Goal: Task Accomplishment & Management: Use online tool/utility

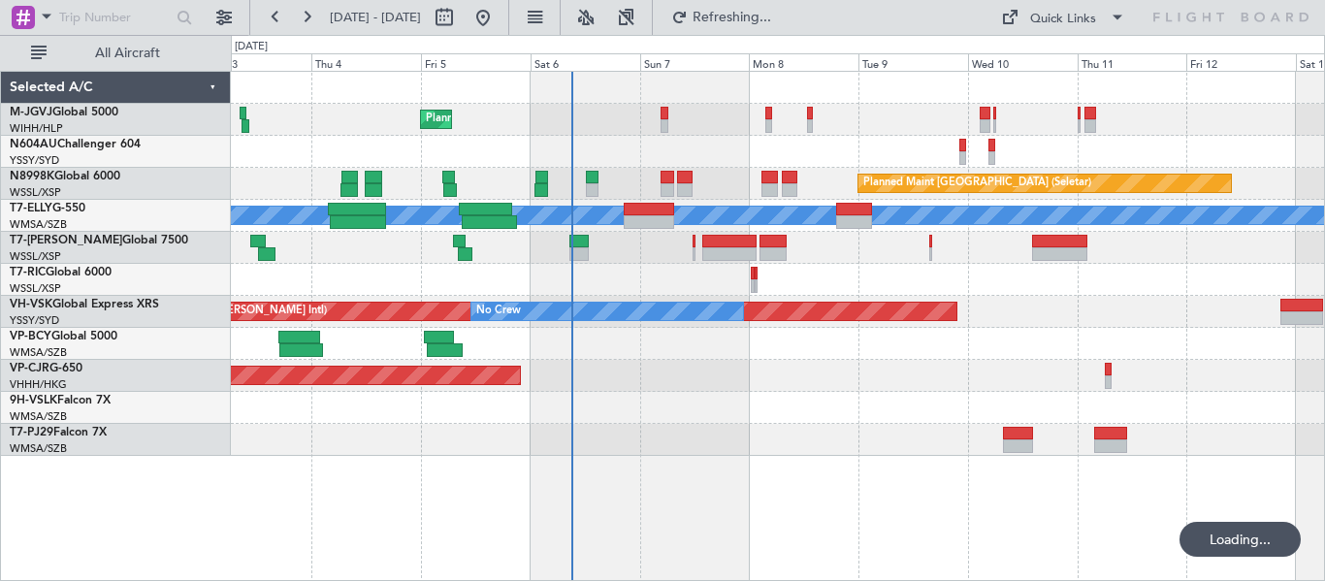
click at [665, 460] on div "Planned Maint [GEOGRAPHIC_DATA] (Seletar) Planned Maint [GEOGRAPHIC_DATA] (Sele…" at bounding box center [778, 326] width 1094 height 510
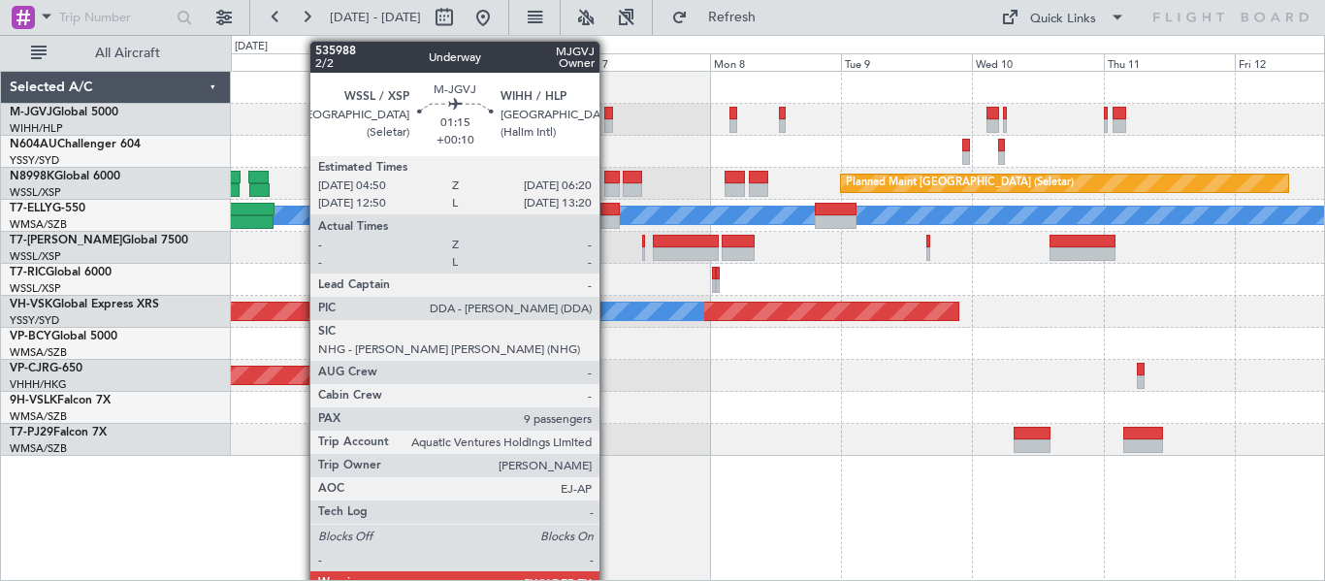
click at [608, 122] on div at bounding box center [608, 126] width 9 height 14
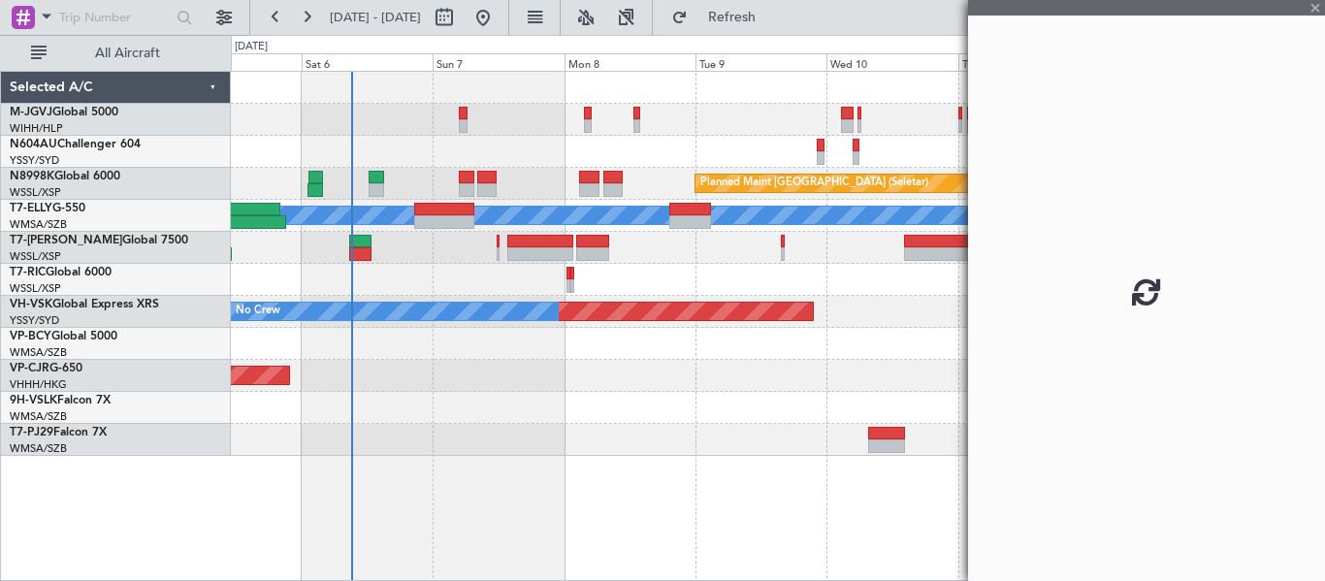
click at [507, 152] on div "Planned Maint [GEOGRAPHIC_DATA] (Seletar) Planned Maint [GEOGRAPHIC_DATA] (Sele…" at bounding box center [777, 264] width 1093 height 384
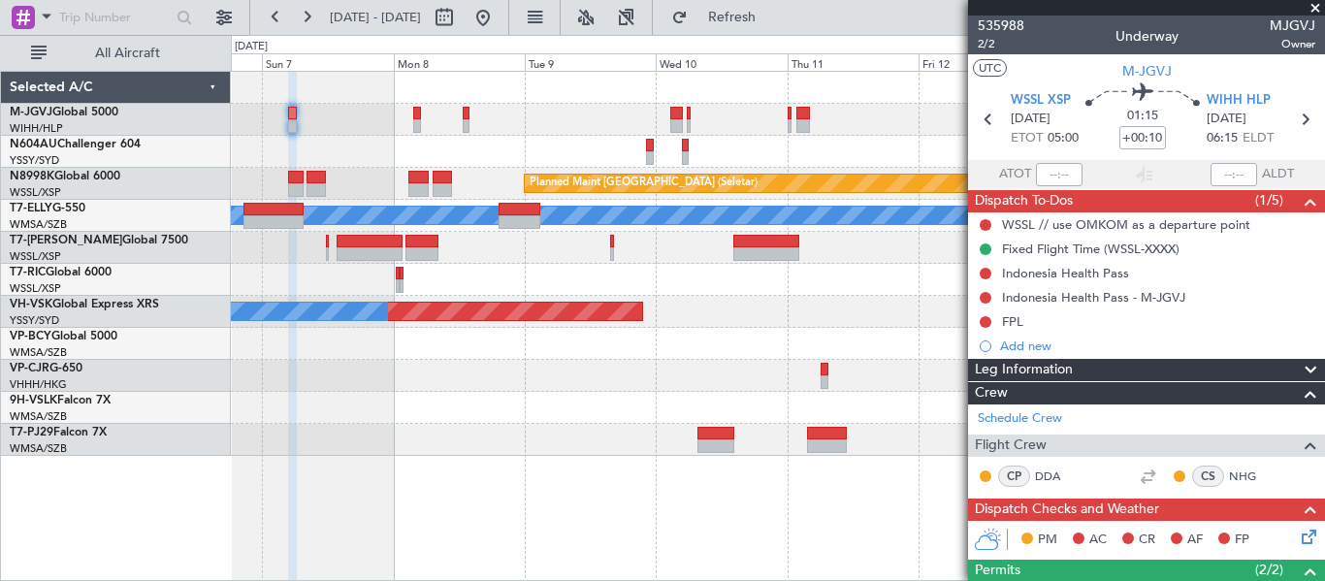
click at [570, 112] on div "Planned Maint [GEOGRAPHIC_DATA] (Seletar)" at bounding box center [777, 120] width 1093 height 32
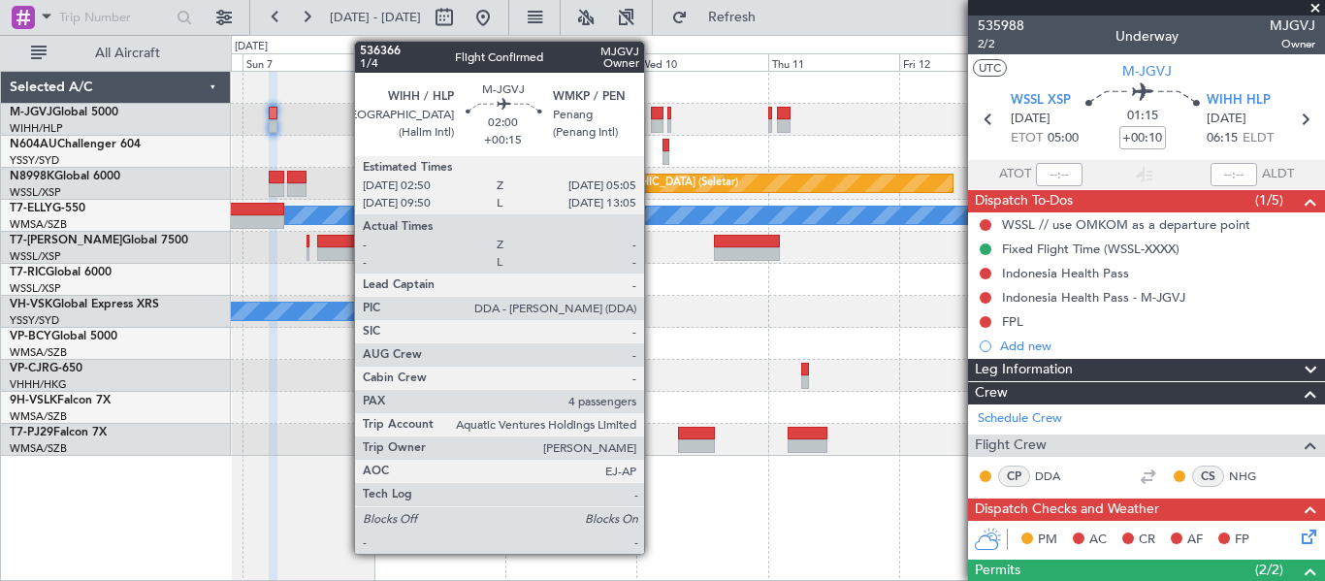
click at [653, 114] on div at bounding box center [657, 114] width 13 height 14
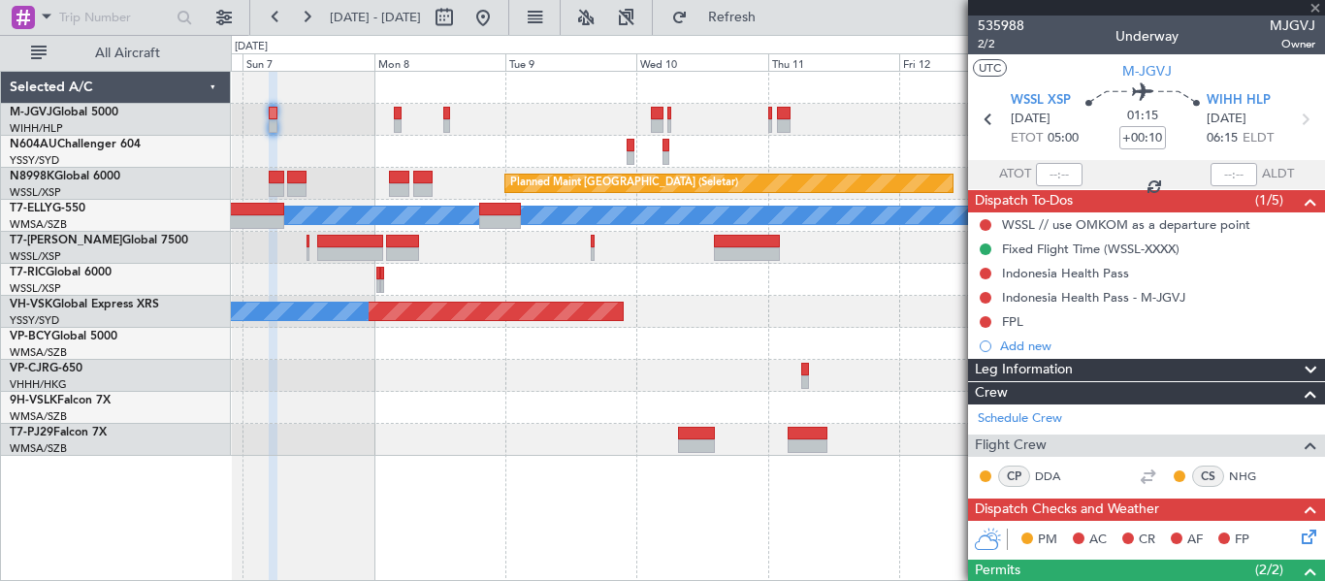
type input "+00:15"
type input "4"
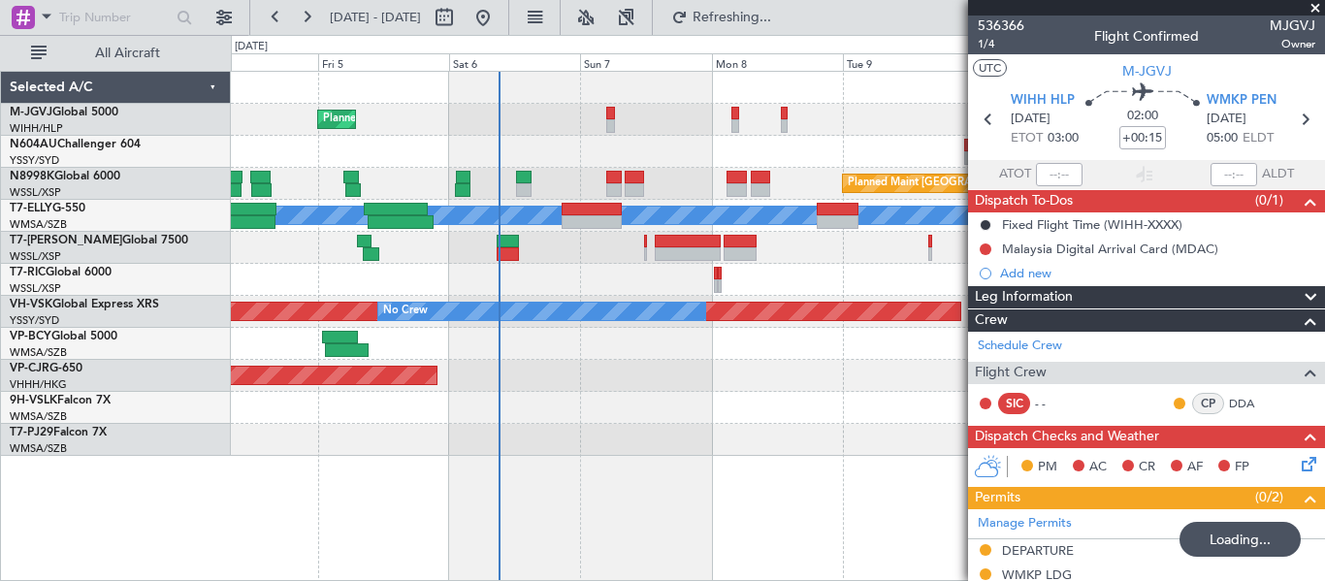
click at [769, 142] on div at bounding box center [777, 152] width 1093 height 32
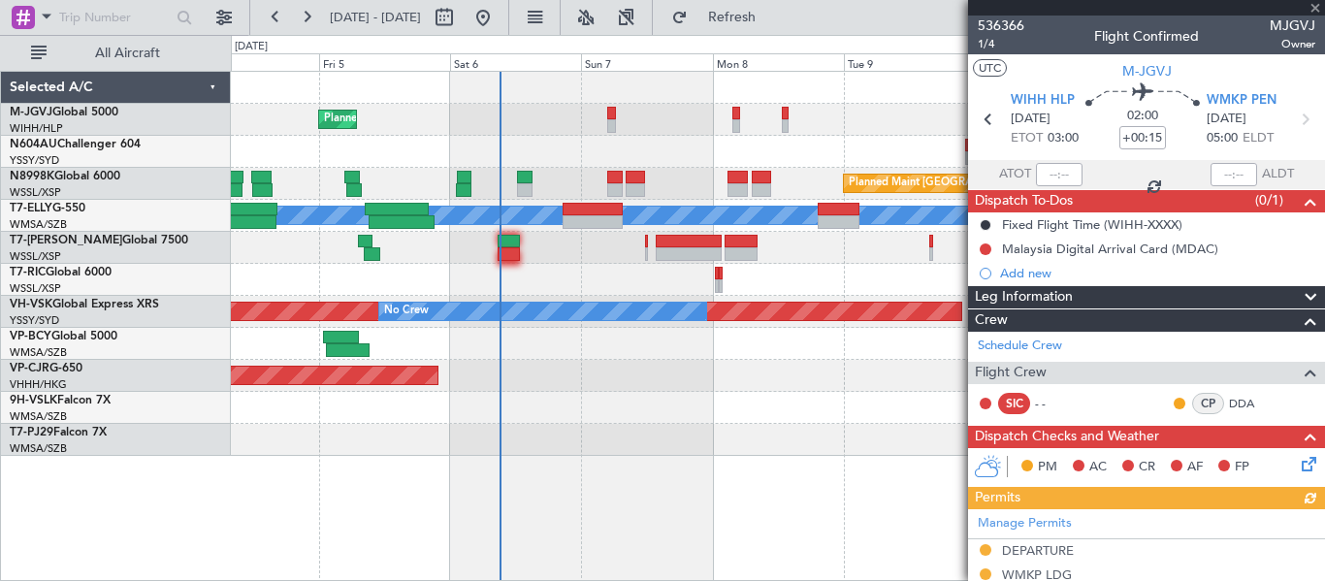
click at [538, 152] on div "Planned Maint [GEOGRAPHIC_DATA] (Seletar) Planned Maint [GEOGRAPHIC_DATA] (Sele…" at bounding box center [777, 264] width 1093 height 384
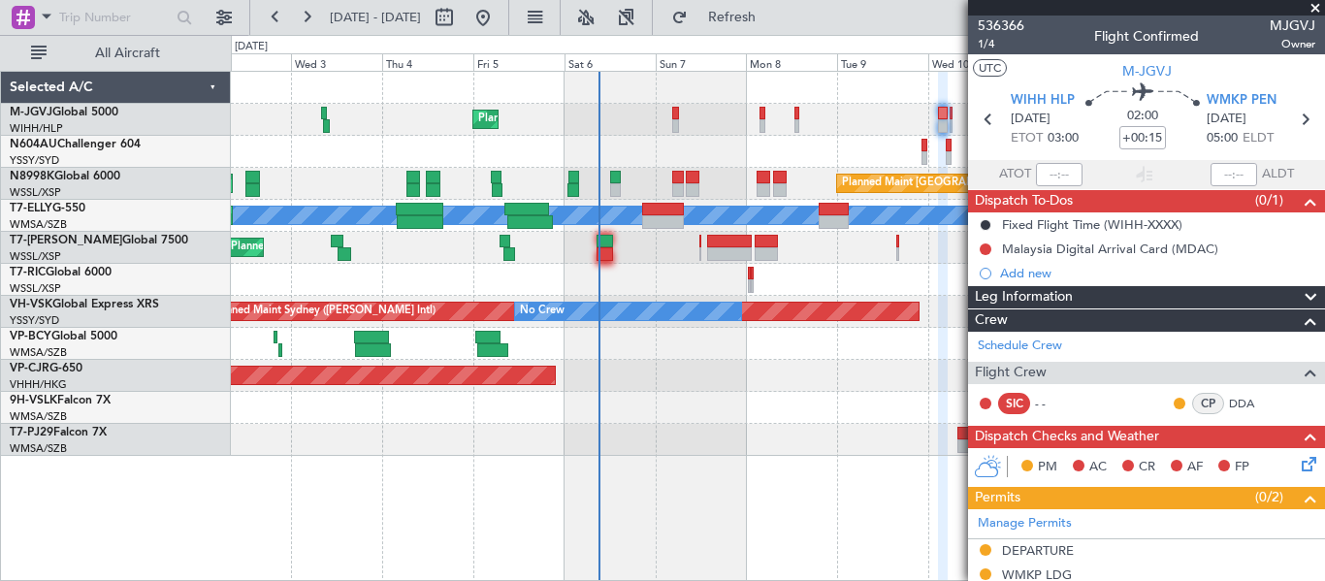
click at [721, 467] on div "Planned Maint [GEOGRAPHIC_DATA] (Seletar) Planned Maint [GEOGRAPHIC_DATA] (Sele…" at bounding box center [778, 326] width 1094 height 510
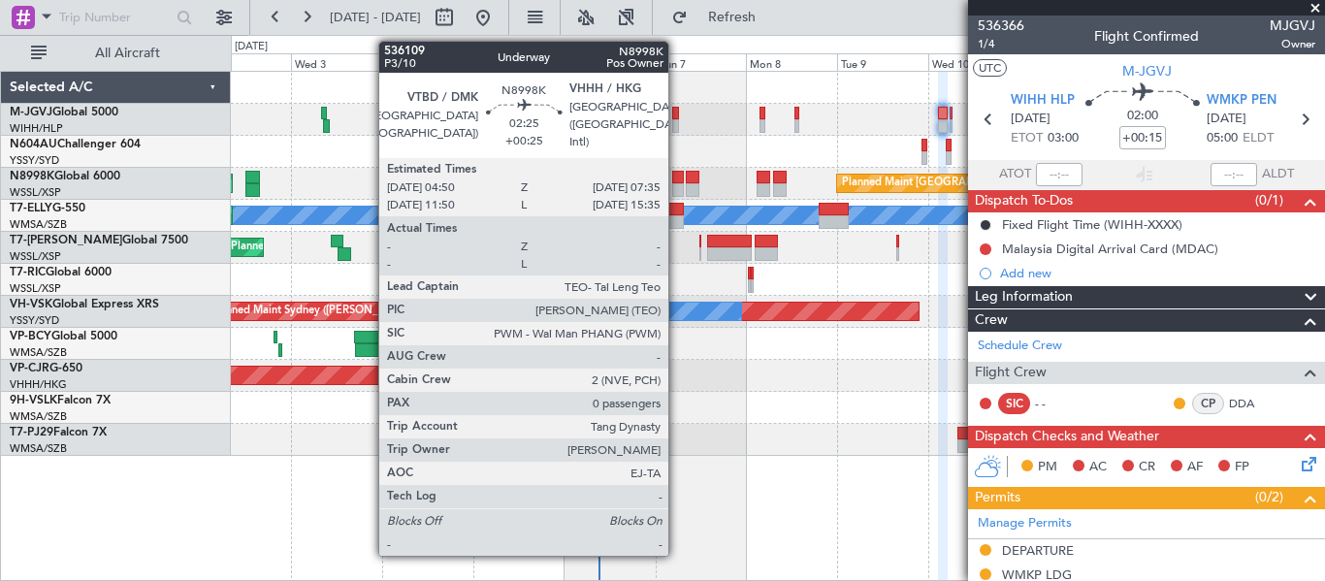
click at [677, 189] on div at bounding box center [677, 190] width 11 height 14
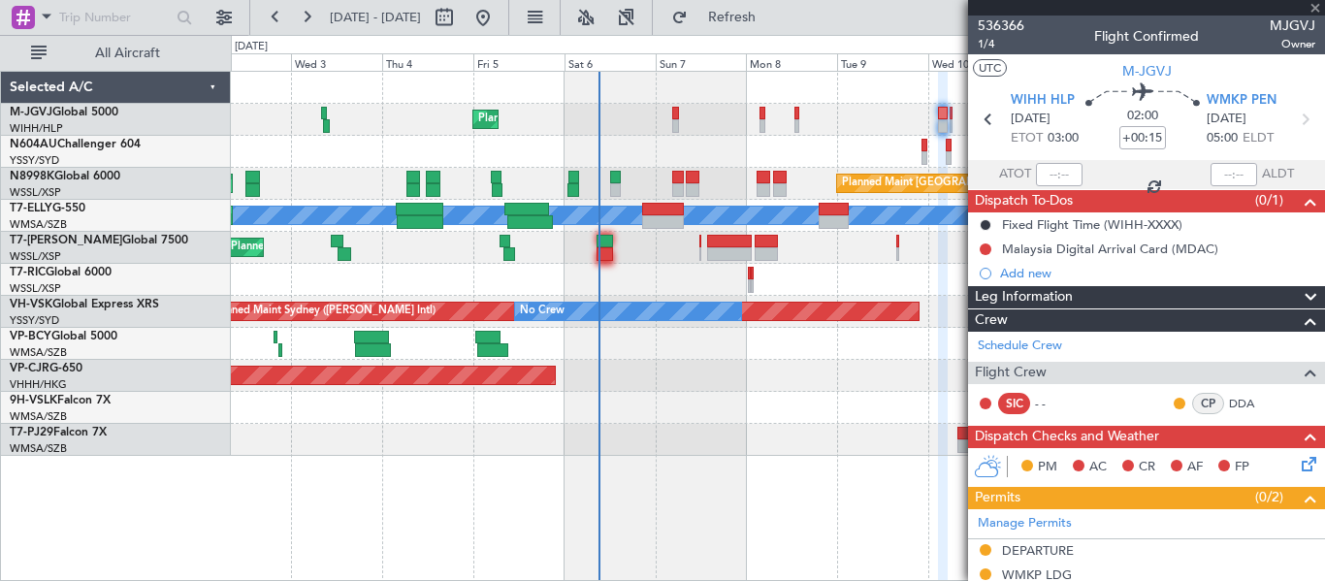
type input "+00:25"
type input "0"
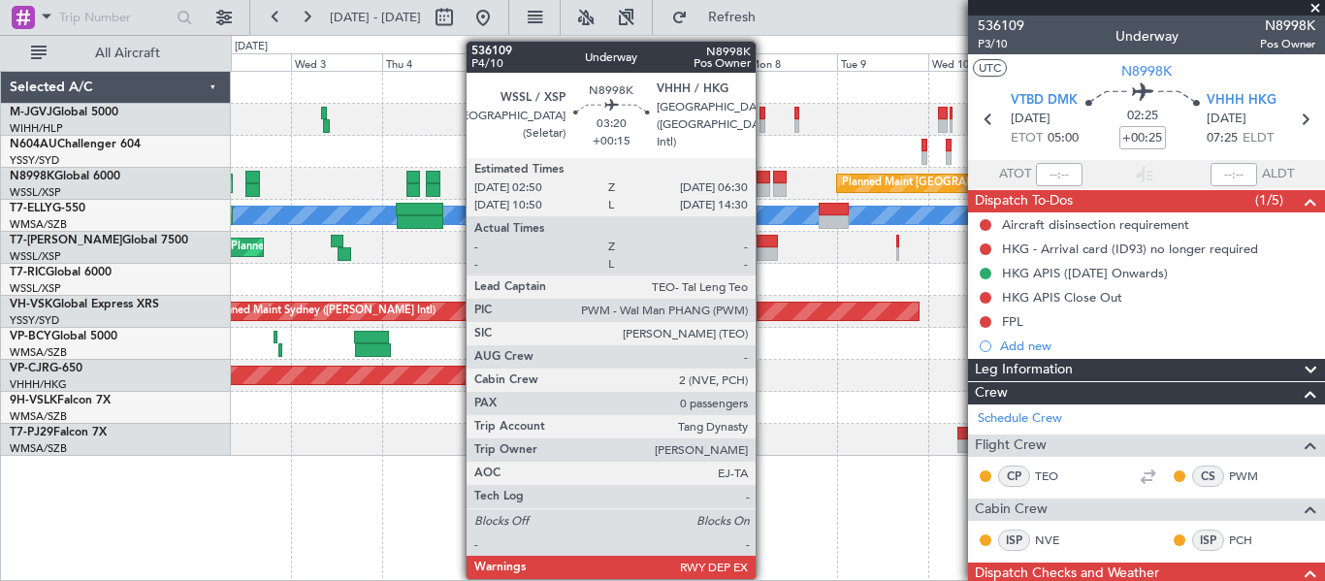
click at [764, 181] on div at bounding box center [763, 178] width 15 height 14
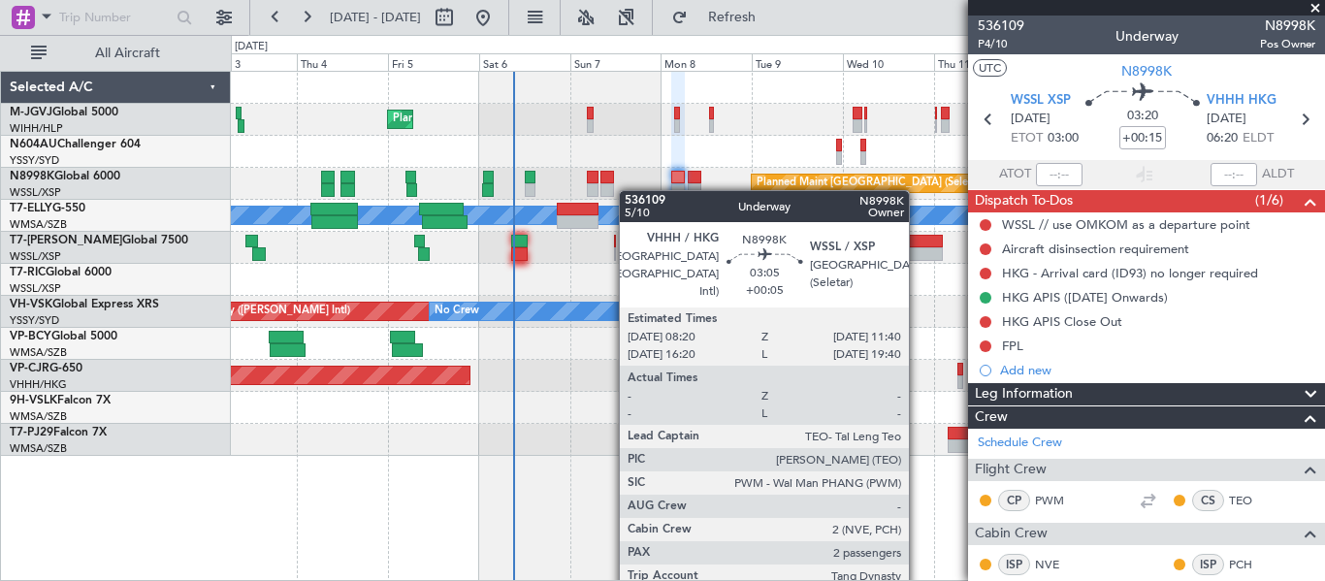
click at [589, 194] on div "Planned Maint [GEOGRAPHIC_DATA] (Seletar) Planned Maint [GEOGRAPHIC_DATA] (Sele…" at bounding box center [777, 184] width 1093 height 32
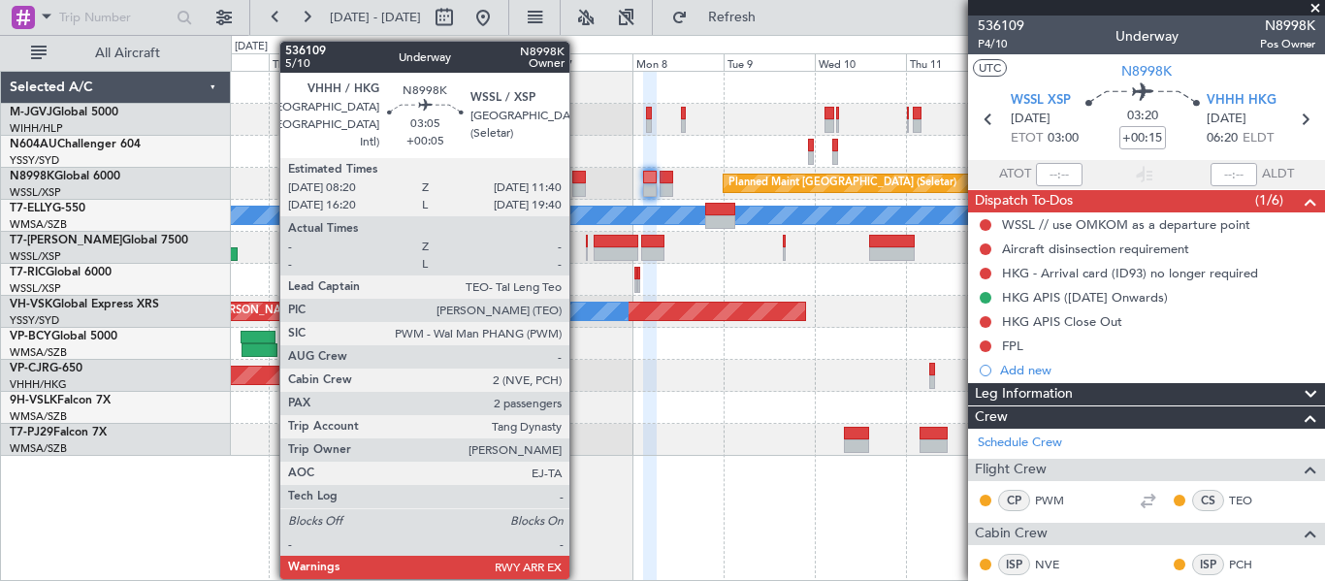
click at [578, 183] on div at bounding box center [579, 190] width 14 height 14
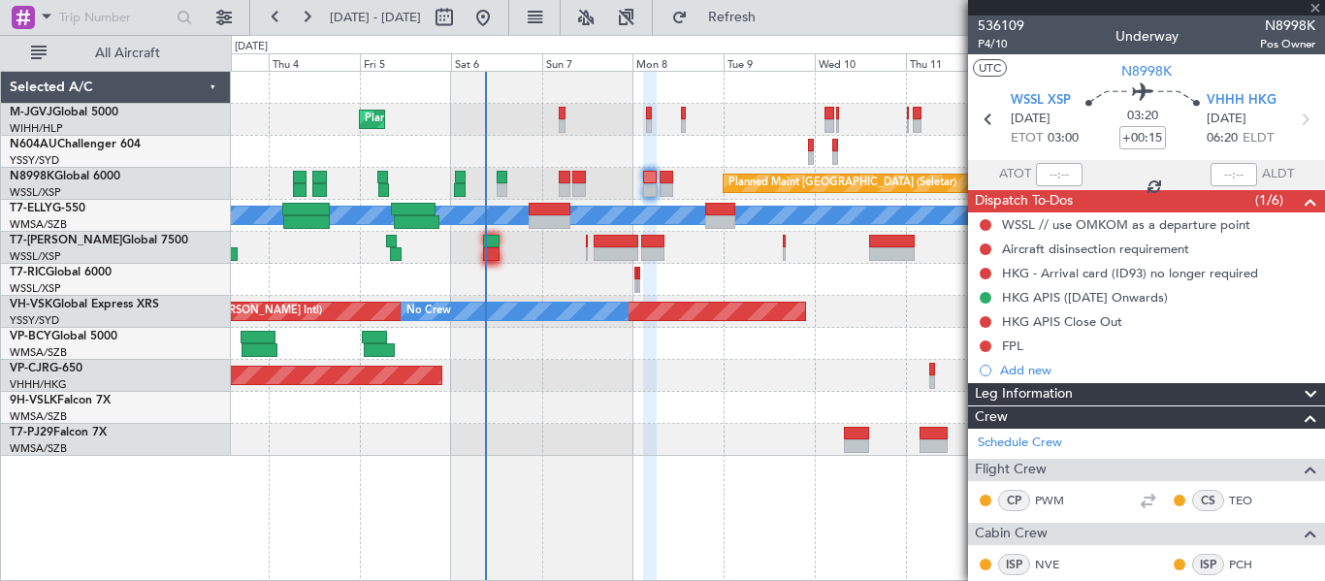
type input "+00:05"
type input "2"
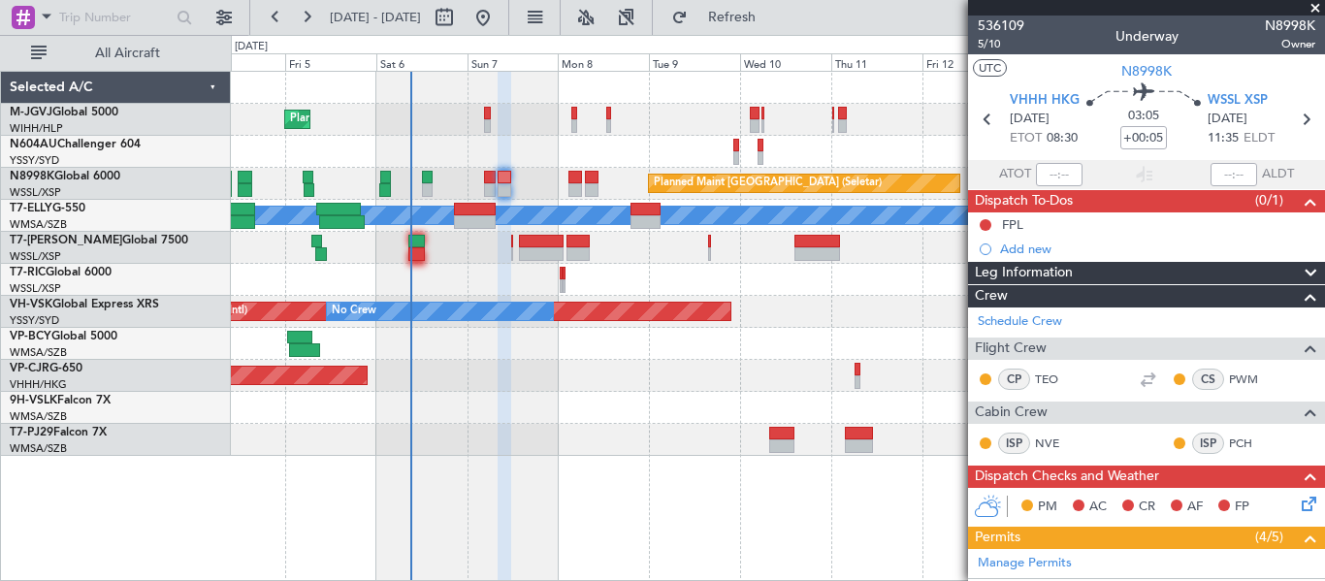
click at [517, 183] on div "Planned Maint [GEOGRAPHIC_DATA] (Seletar) Planned Maint [GEOGRAPHIC_DATA] (Sele…" at bounding box center [777, 184] width 1093 height 32
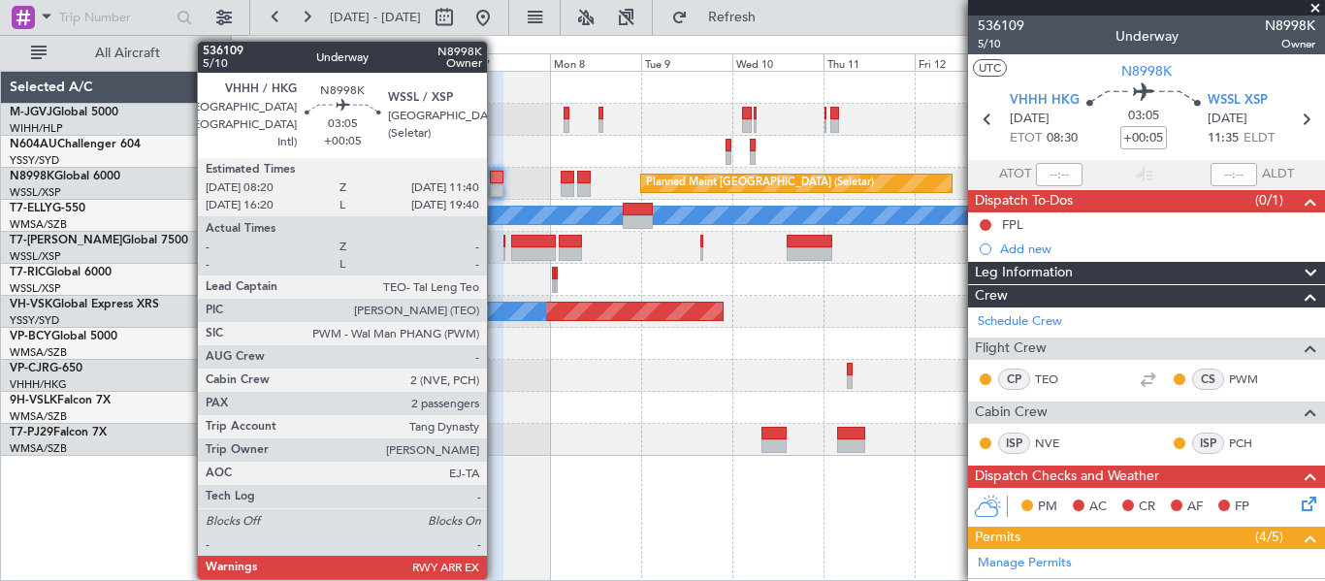
click at [496, 175] on div at bounding box center [497, 178] width 14 height 14
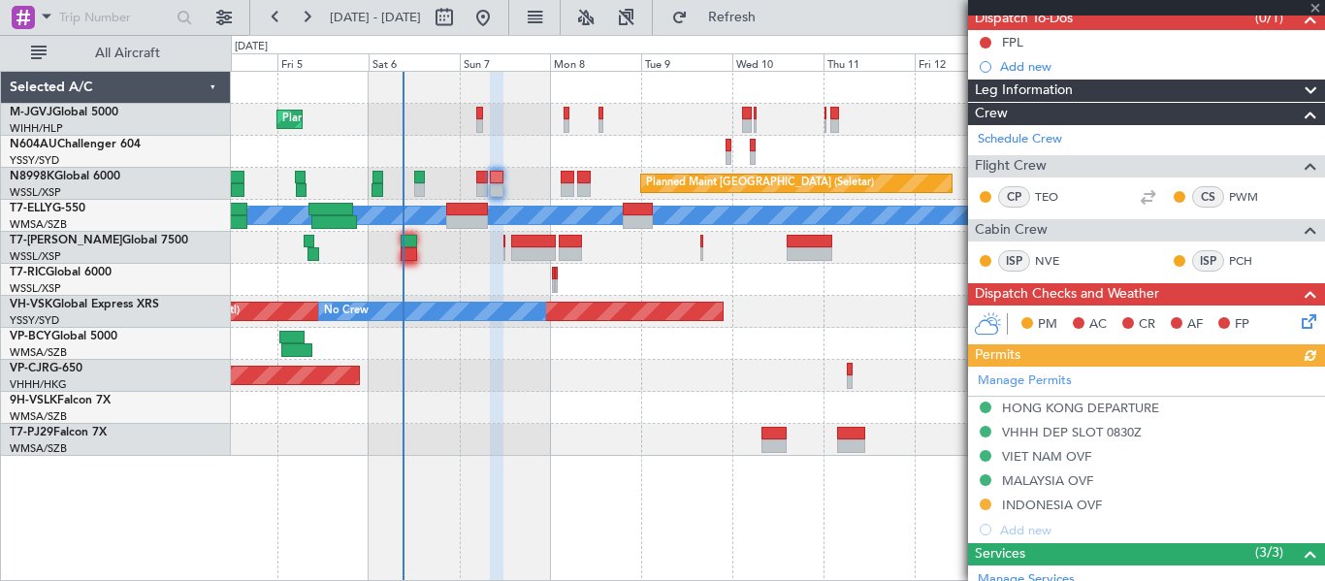
scroll to position [323, 0]
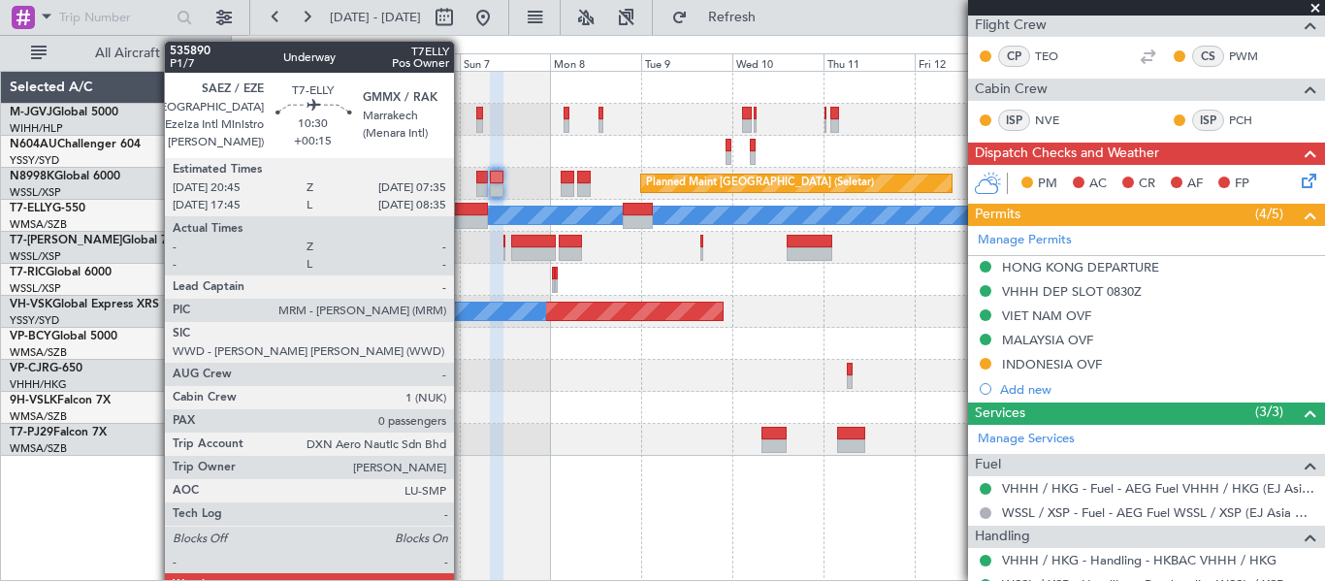
click at [463, 215] on div at bounding box center [467, 222] width 42 height 14
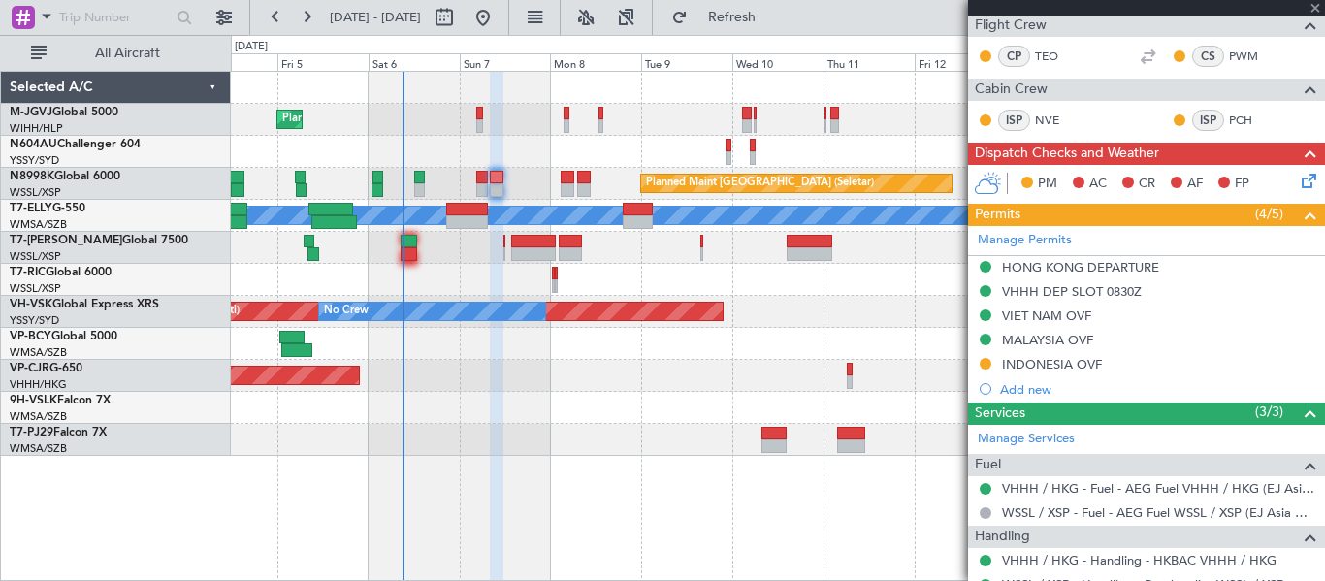
type input "+00:15"
type input "0"
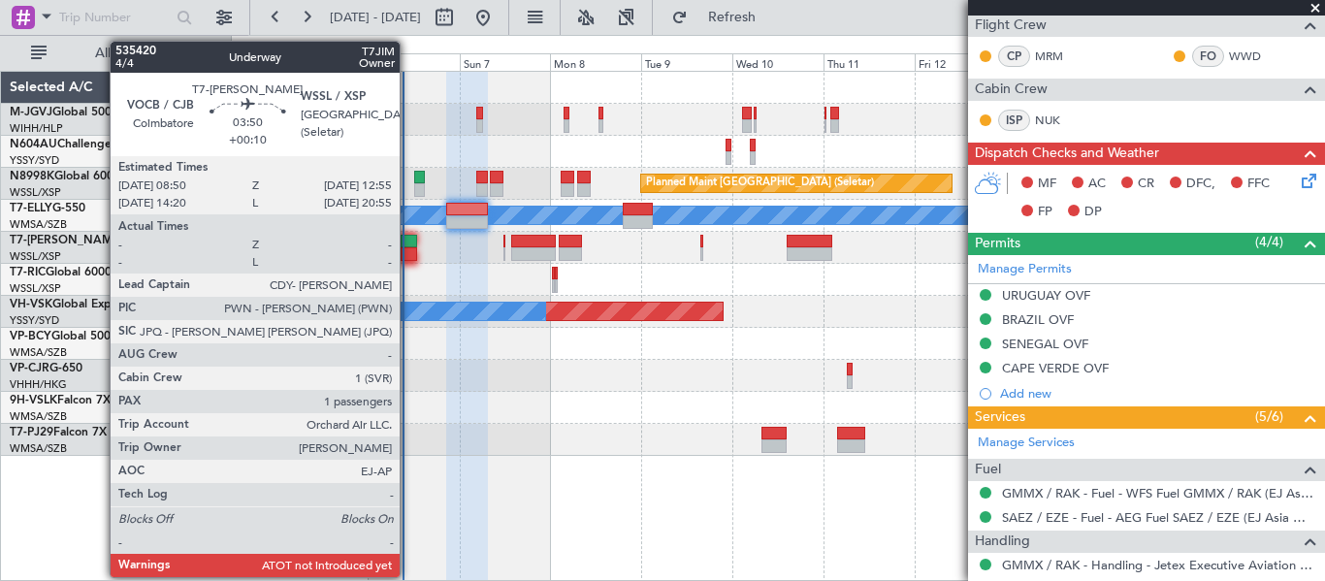
click at [408, 235] on div at bounding box center [409, 242] width 16 height 14
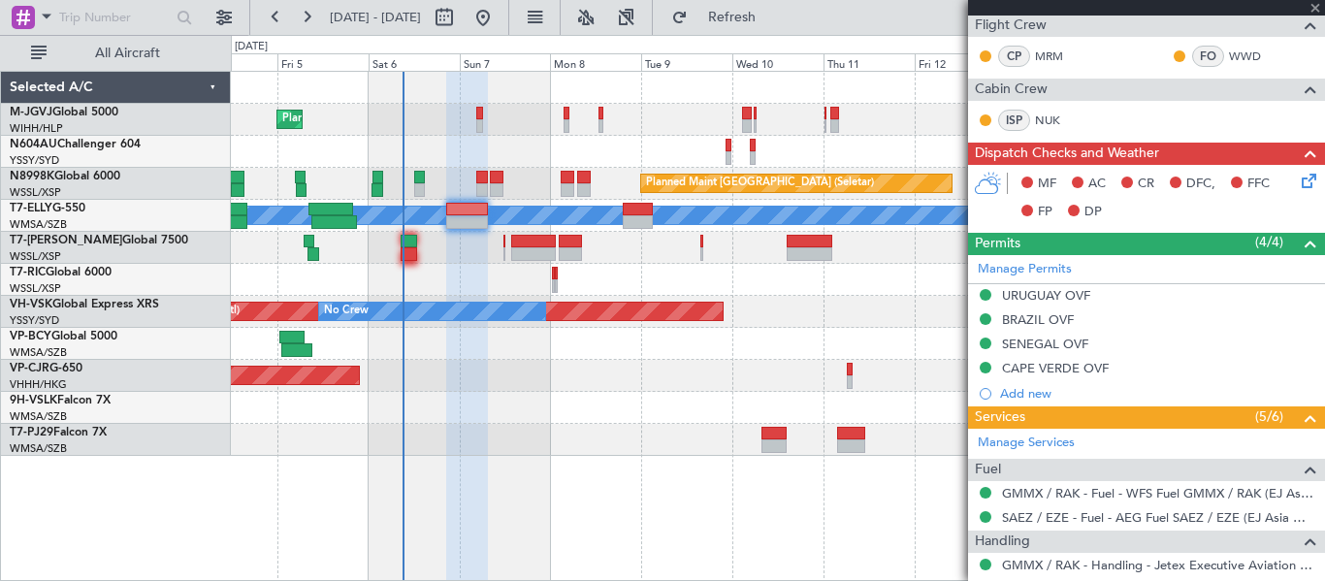
type input "+00:10"
type input "1"
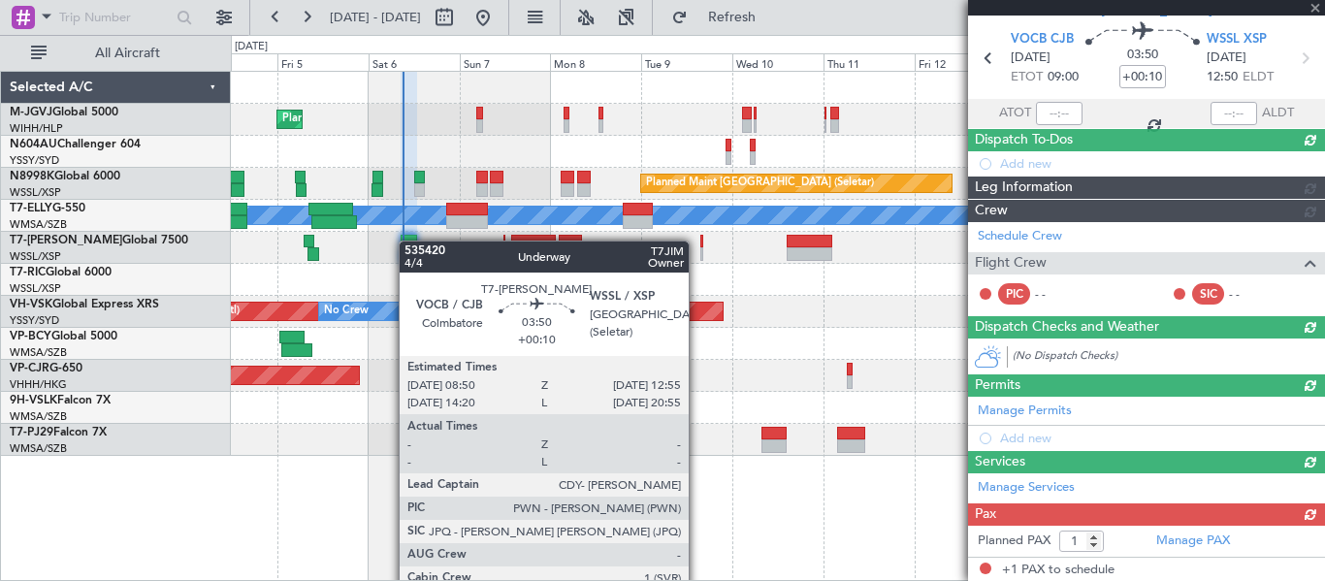
scroll to position [396, 0]
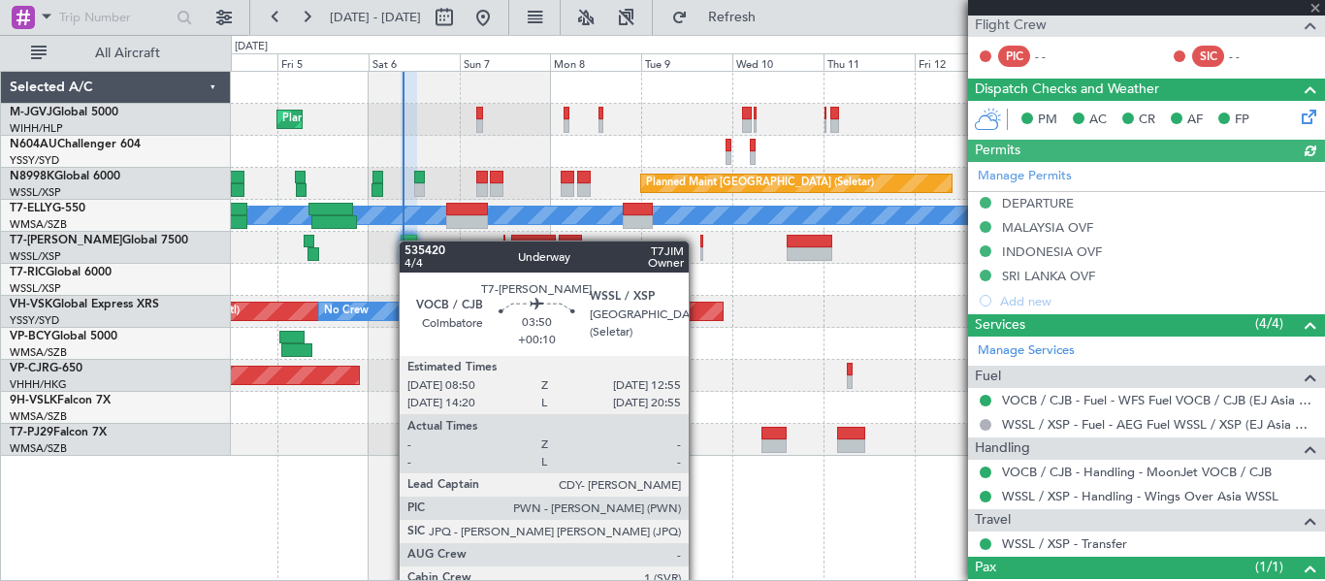
type input "[PERSON_NAME] (LEU)"
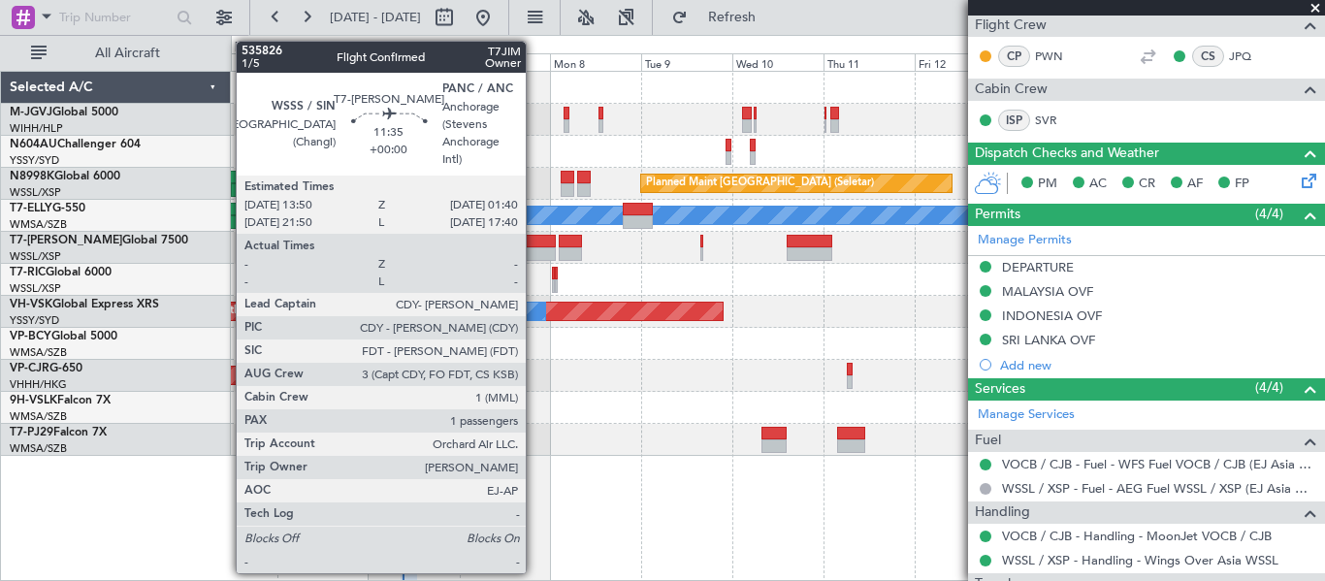
click at [534, 247] on div at bounding box center [534, 254] width 46 height 14
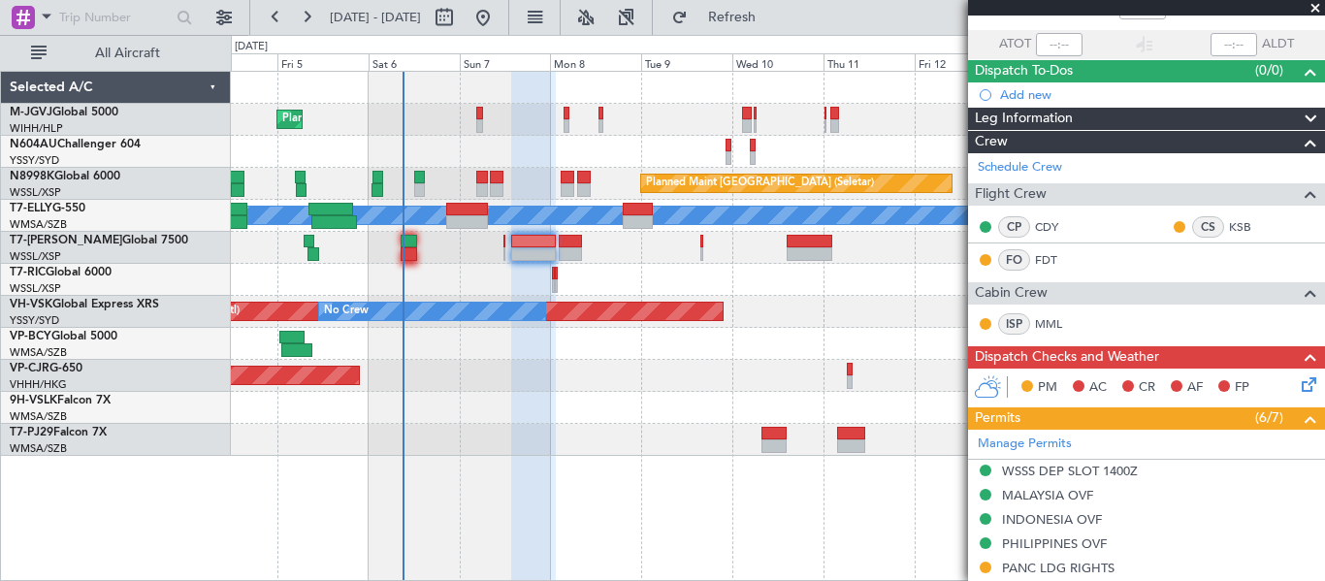
scroll to position [162, 0]
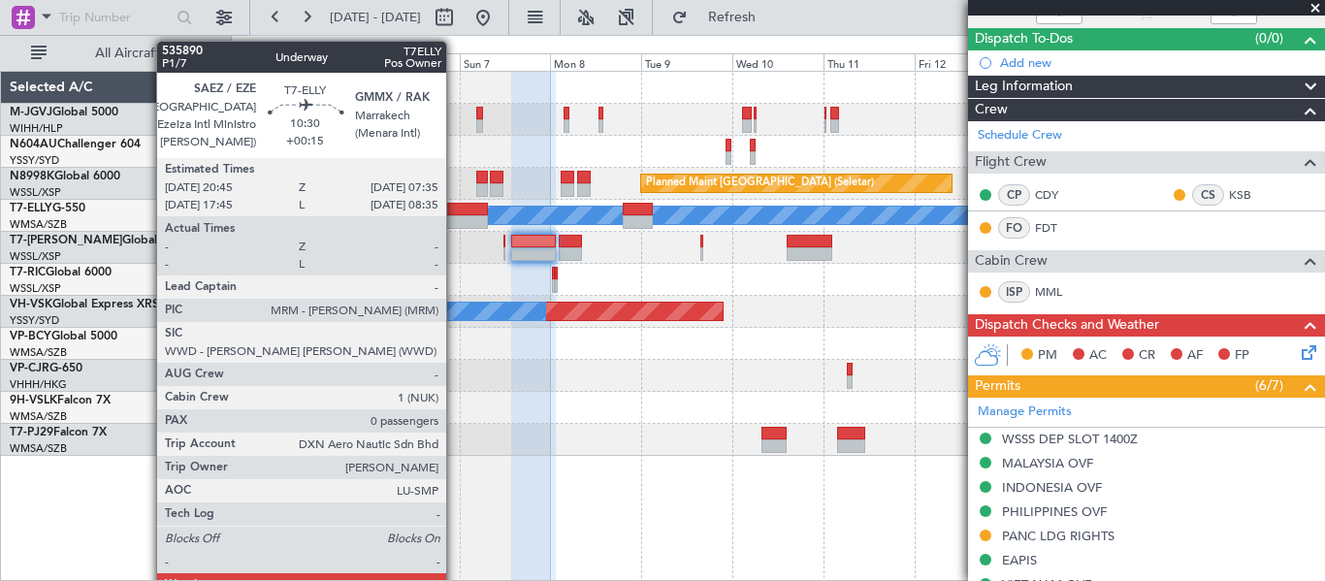
click at [455, 215] on div at bounding box center [467, 222] width 42 height 14
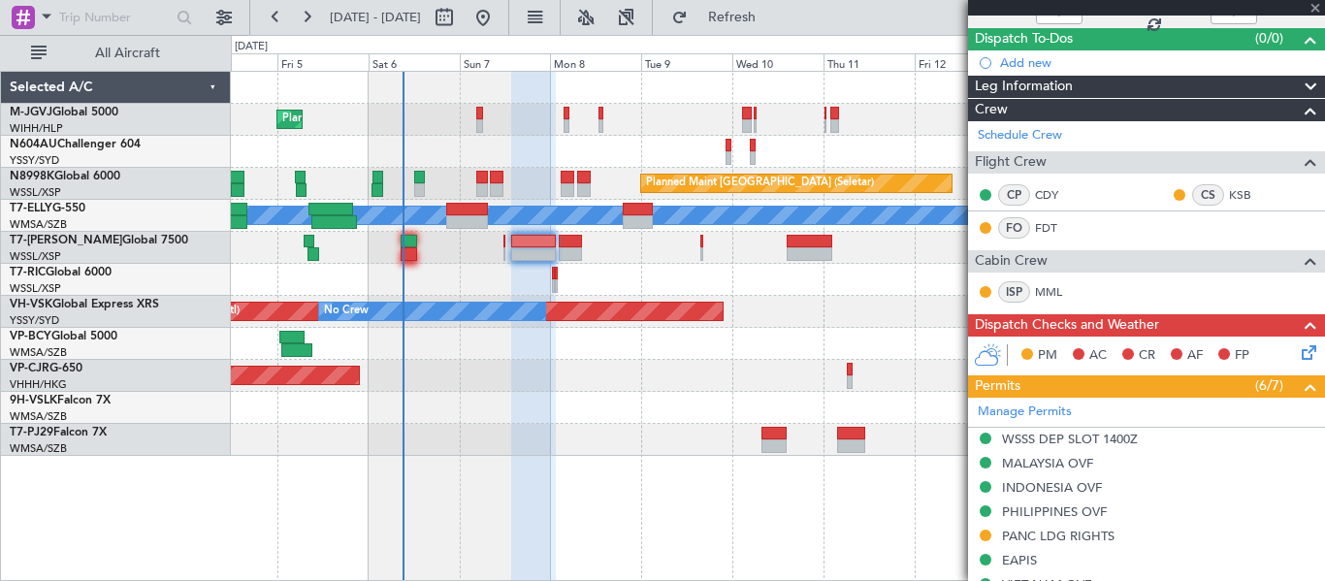
type input "+00:15"
type input "0"
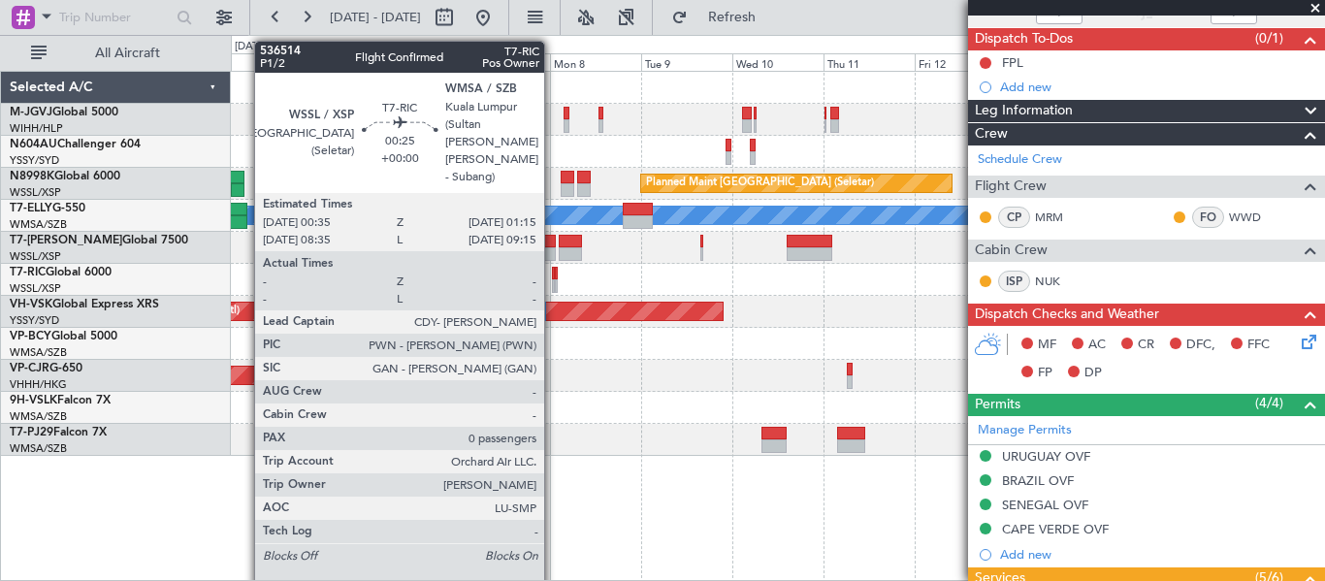
click at [553, 275] on div at bounding box center [553, 274] width 3 height 14
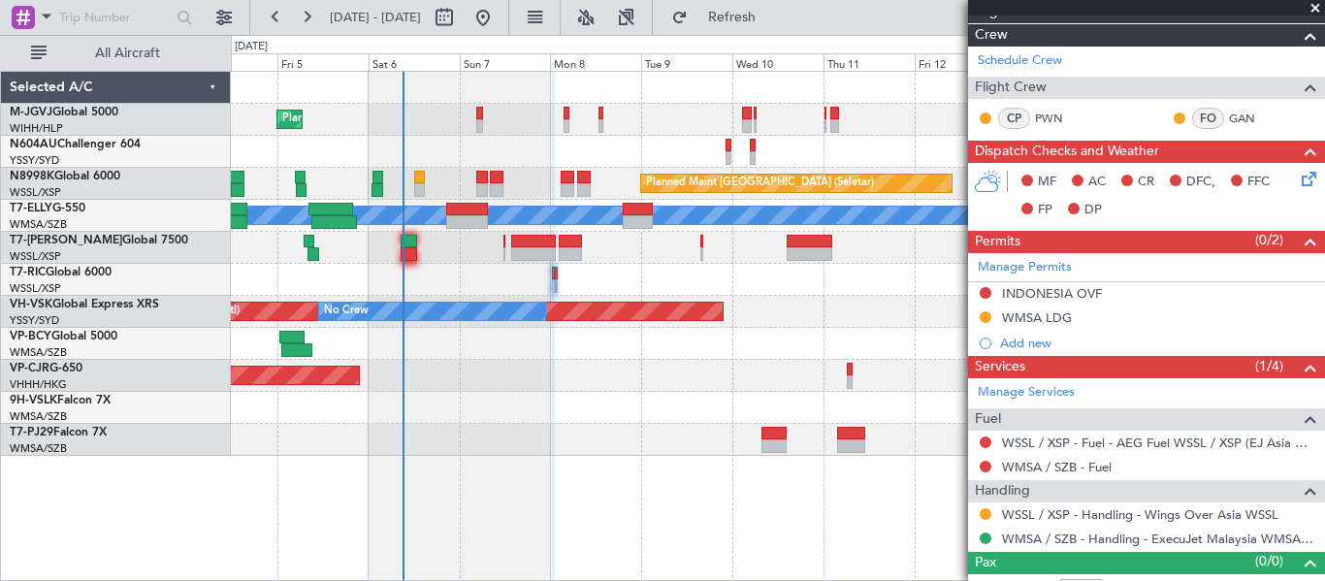
scroll to position [334, 0]
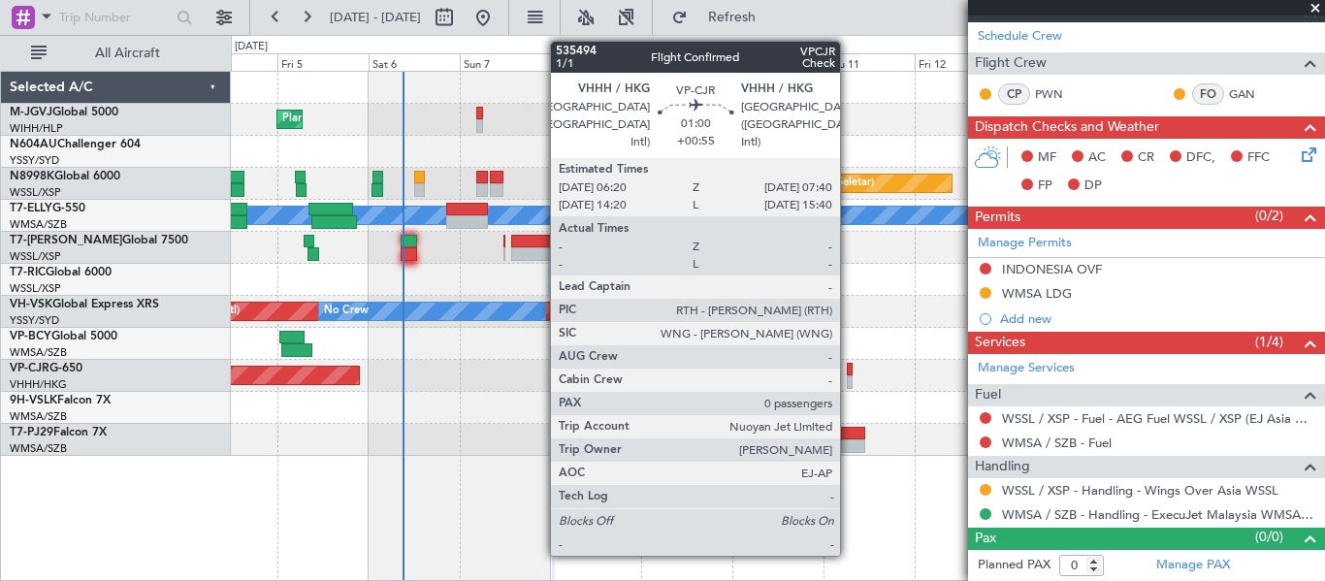
click at [849, 370] on div at bounding box center [850, 370] width 6 height 14
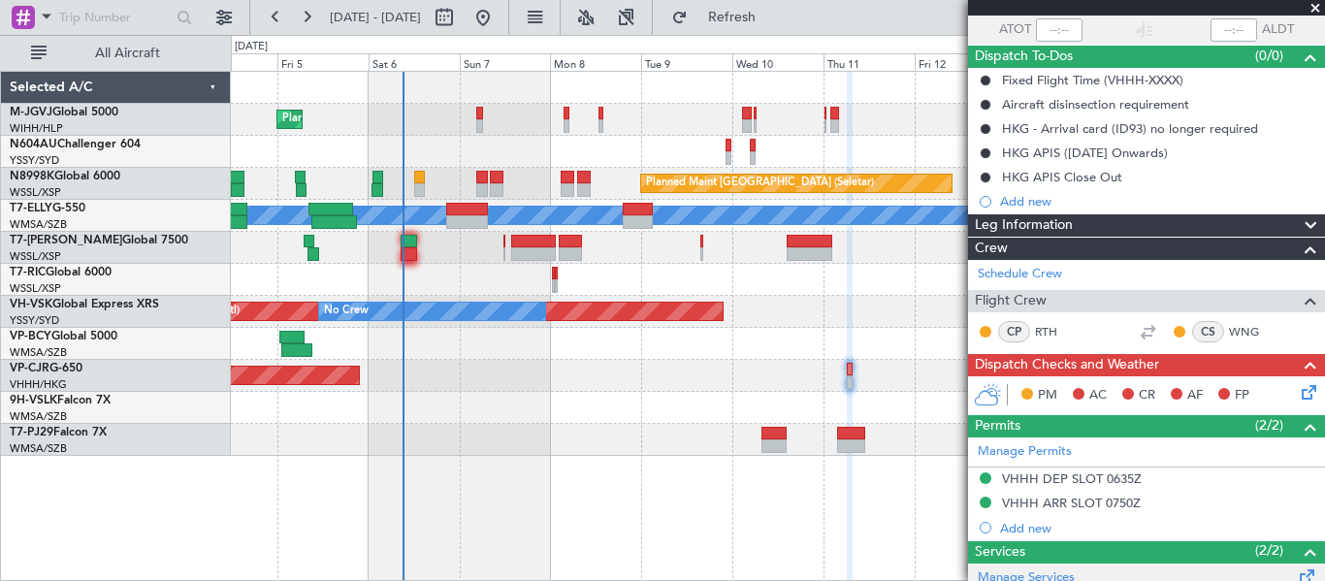
scroll to position [0, 0]
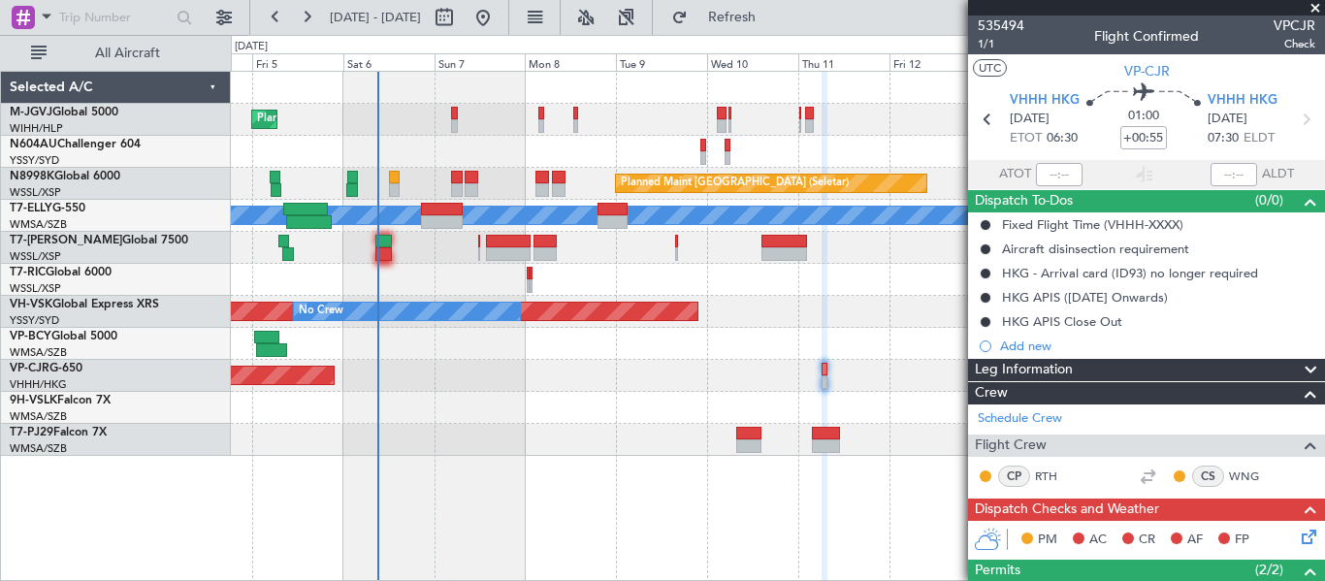
click at [784, 297] on div "Planned Maint [GEOGRAPHIC_DATA] (Seletar) Planned Maint [GEOGRAPHIC_DATA] (Sele…" at bounding box center [777, 264] width 1093 height 384
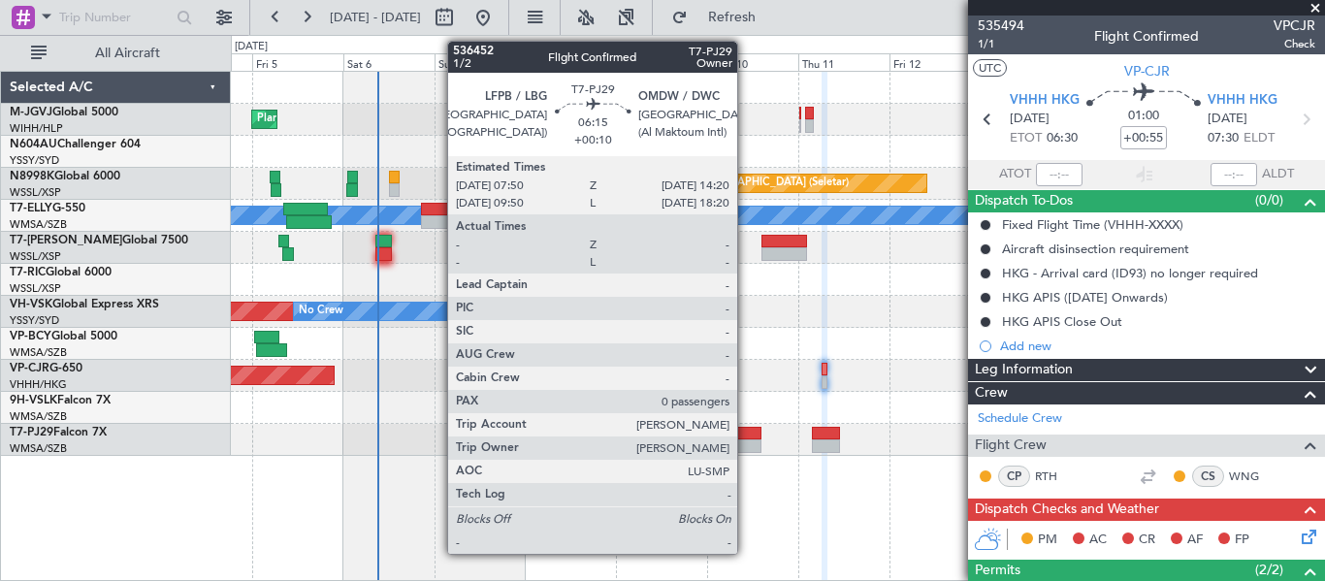
click at [746, 440] on div at bounding box center [748, 446] width 25 height 14
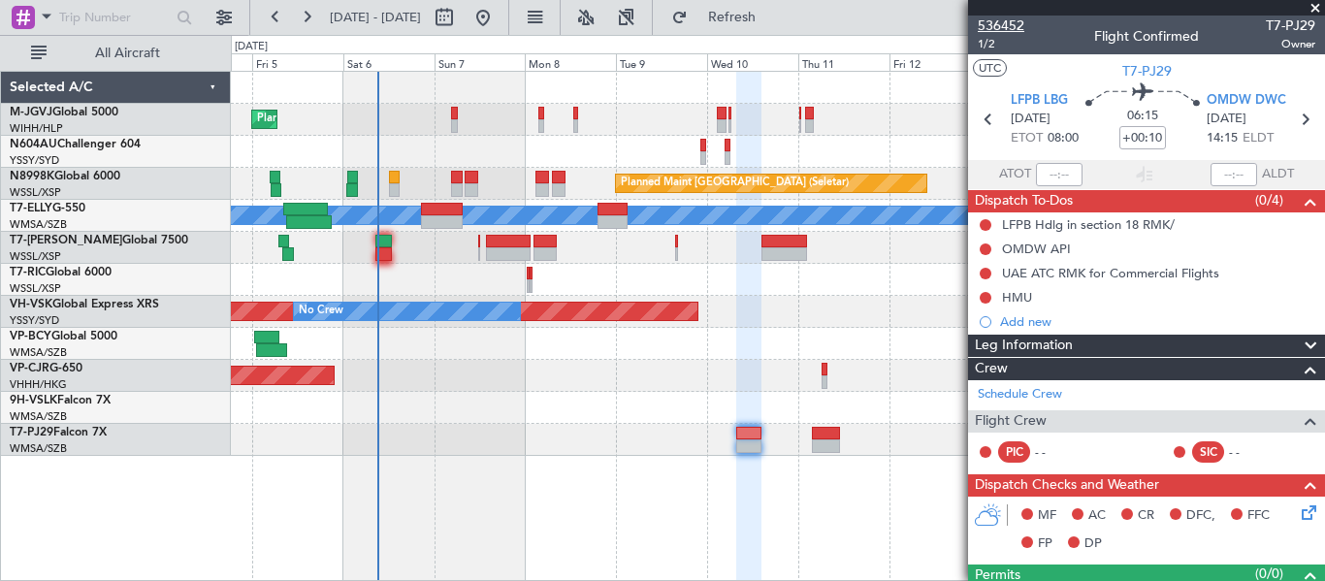
click at [1005, 20] on span "536452" at bounding box center [1001, 26] width 47 height 20
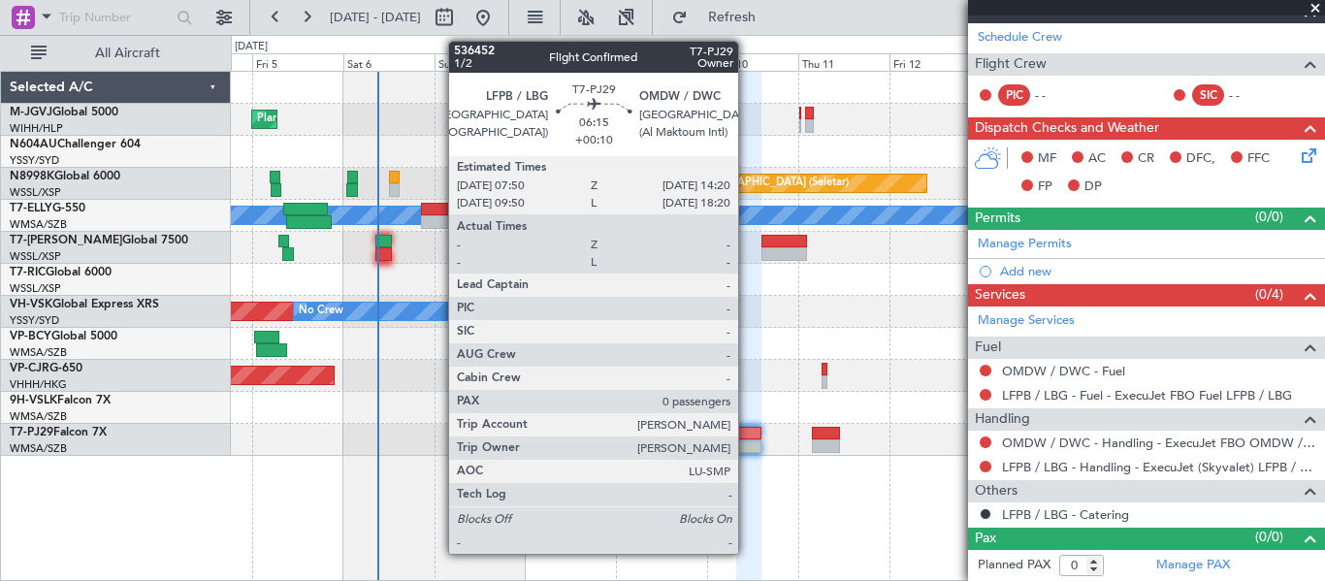
click at [746, 435] on div at bounding box center [748, 434] width 25 height 14
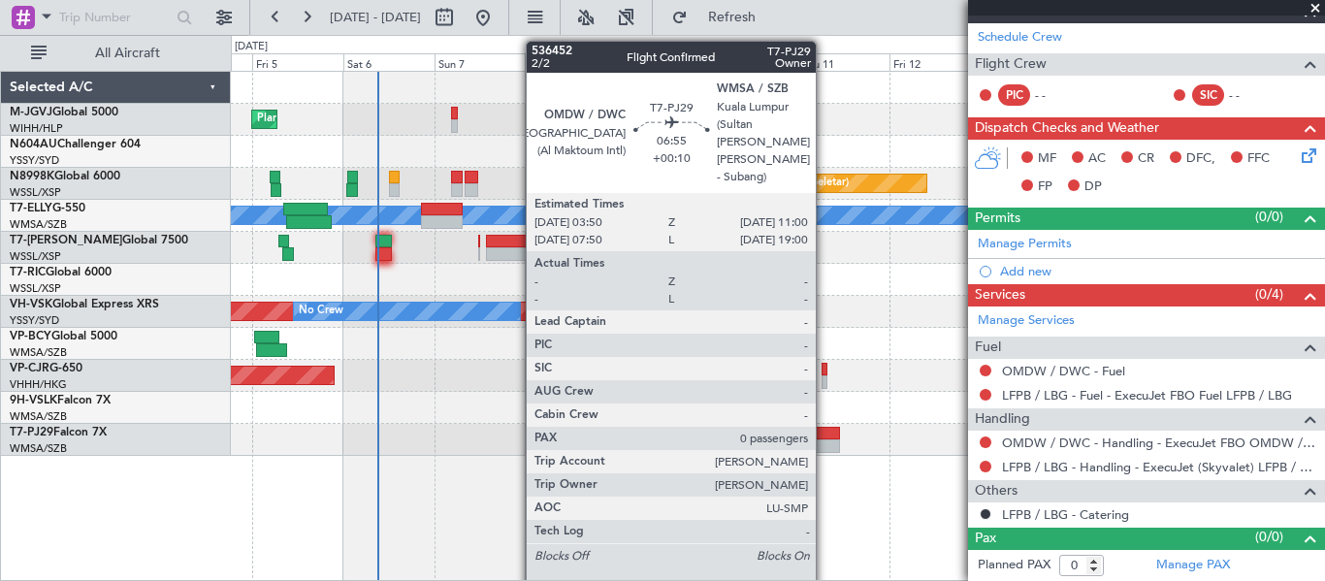
click at [824, 428] on div at bounding box center [826, 434] width 28 height 14
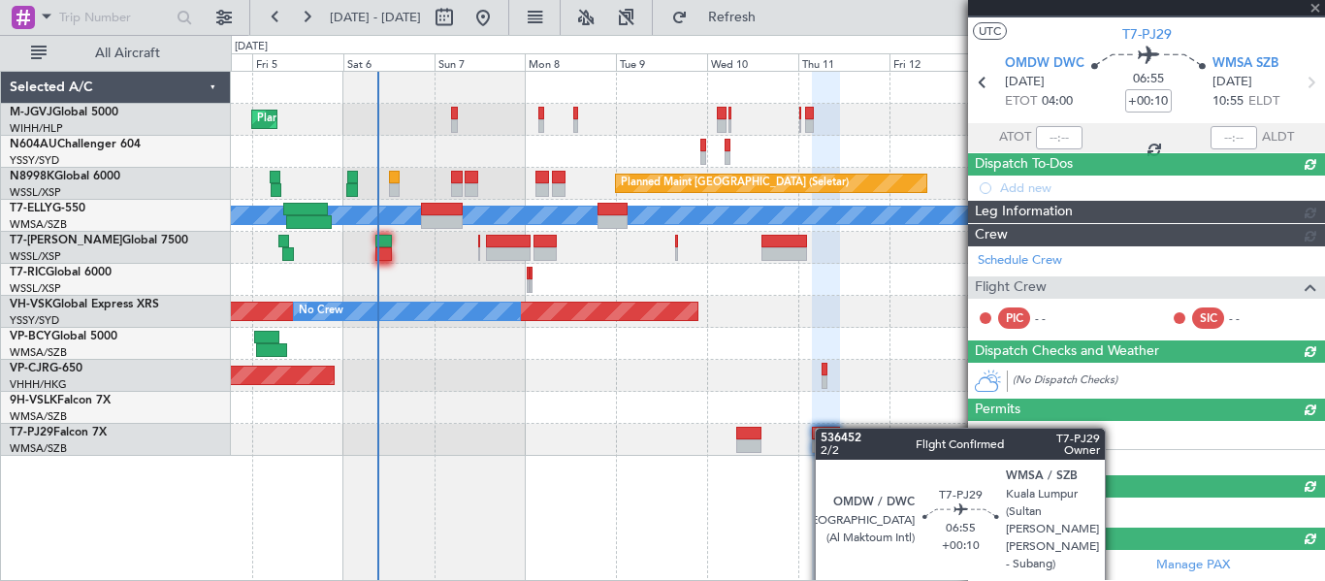
scroll to position [333, 0]
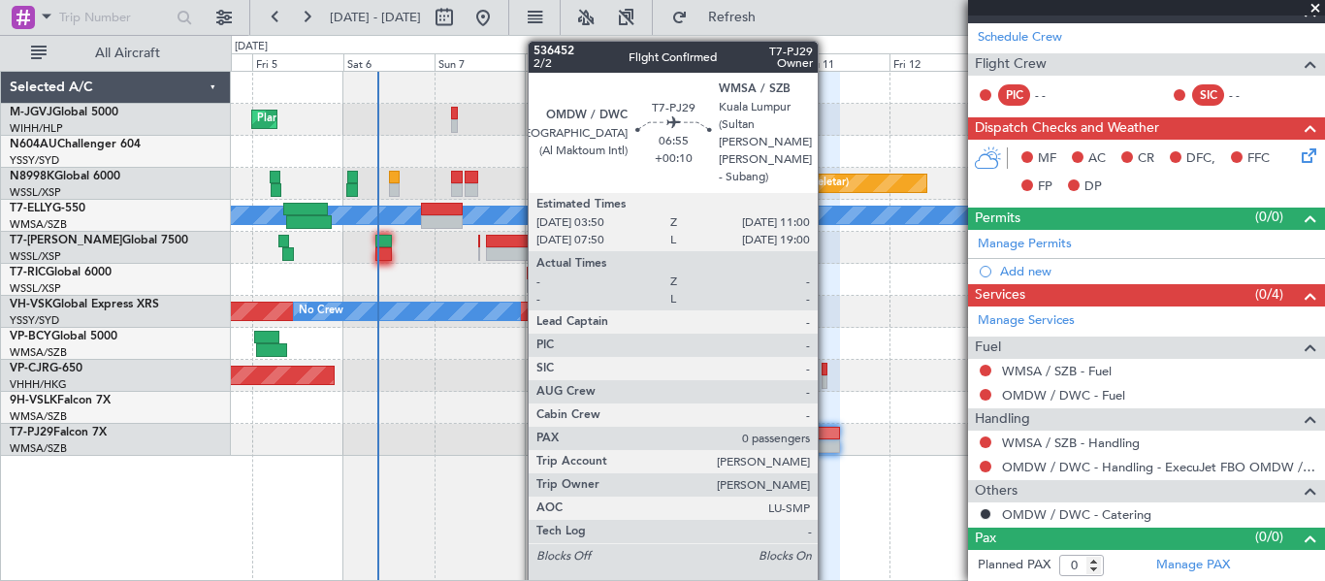
click at [826, 439] on div at bounding box center [826, 446] width 28 height 14
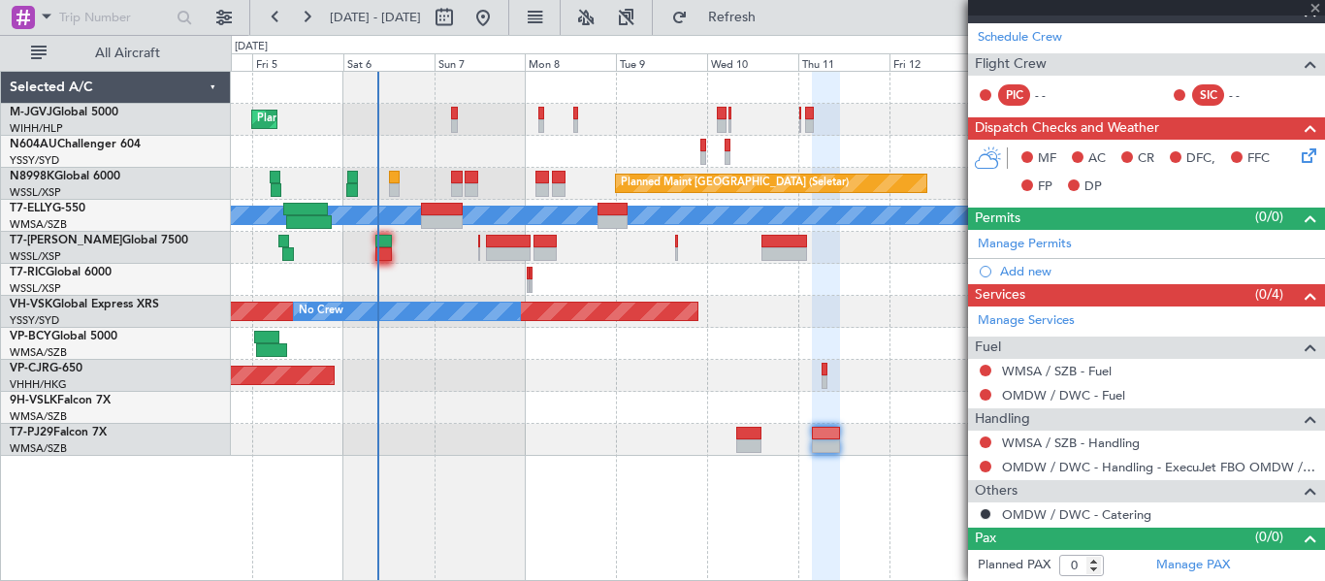
click at [827, 438] on div at bounding box center [777, 440] width 1093 height 32
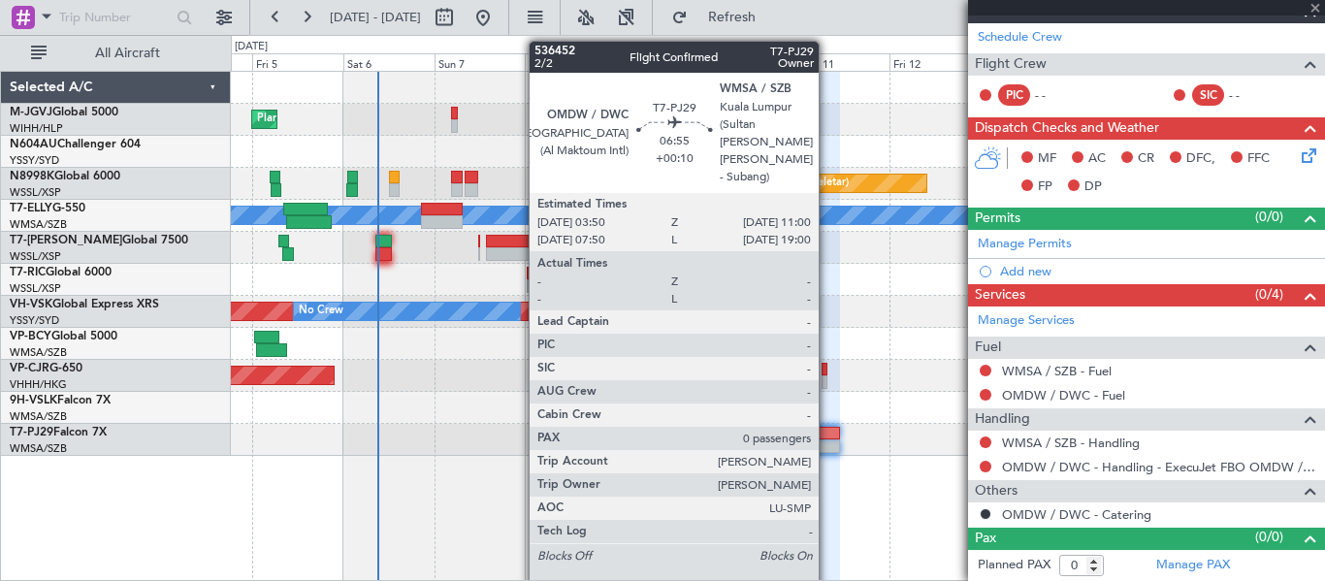
click at [827, 438] on div at bounding box center [826, 434] width 28 height 14
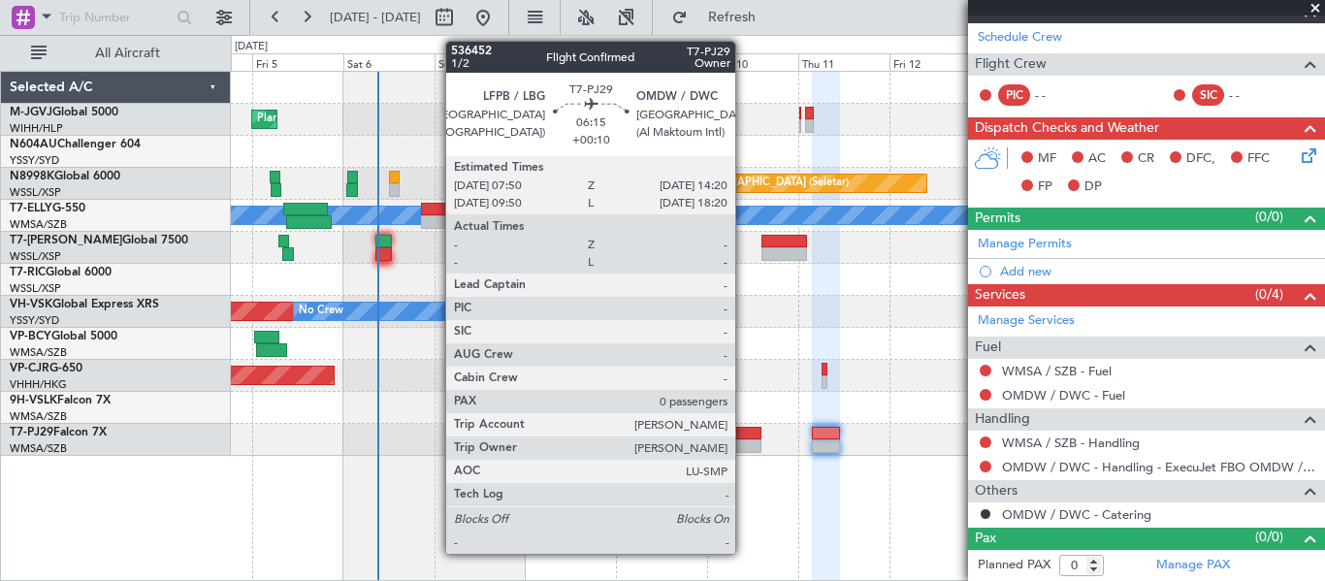
click at [744, 435] on div at bounding box center [748, 434] width 25 height 14
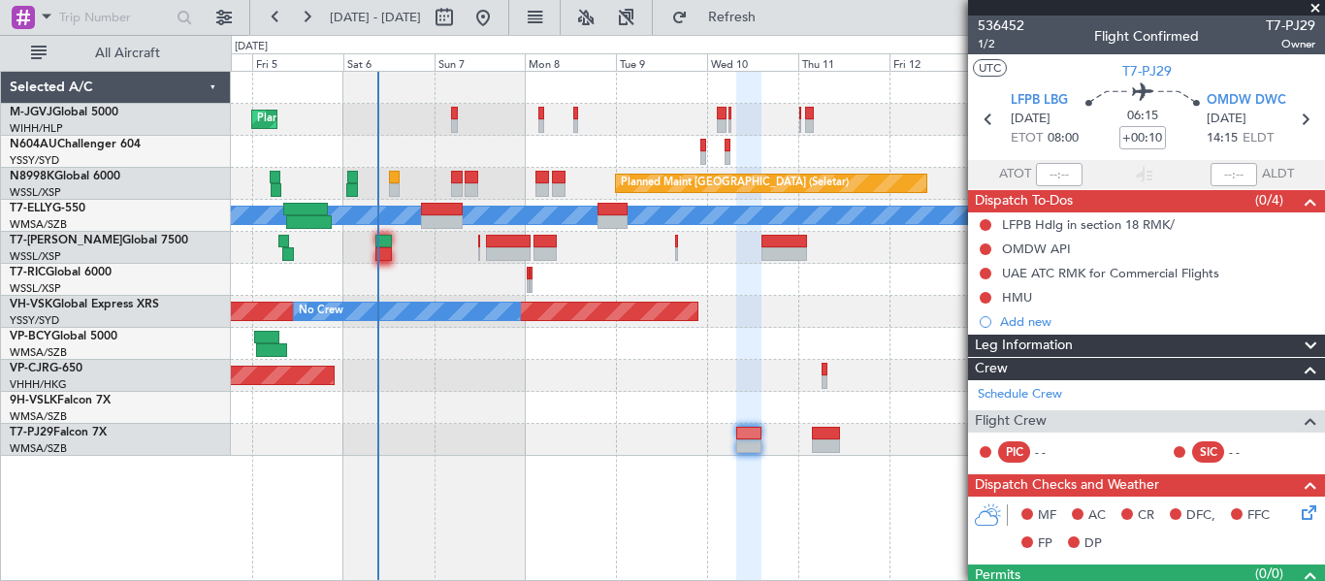
scroll to position [309, 0]
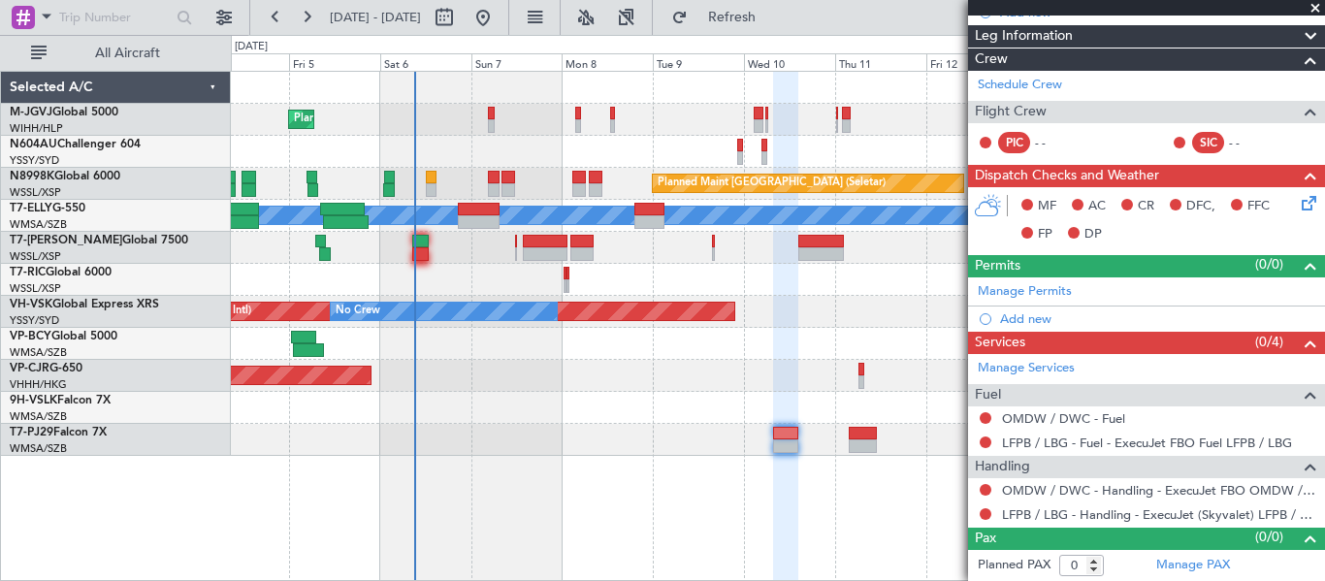
click at [618, 424] on div "Planned Maint [GEOGRAPHIC_DATA] (Seletar) Planned Maint [GEOGRAPHIC_DATA] (Sele…" at bounding box center [777, 264] width 1093 height 384
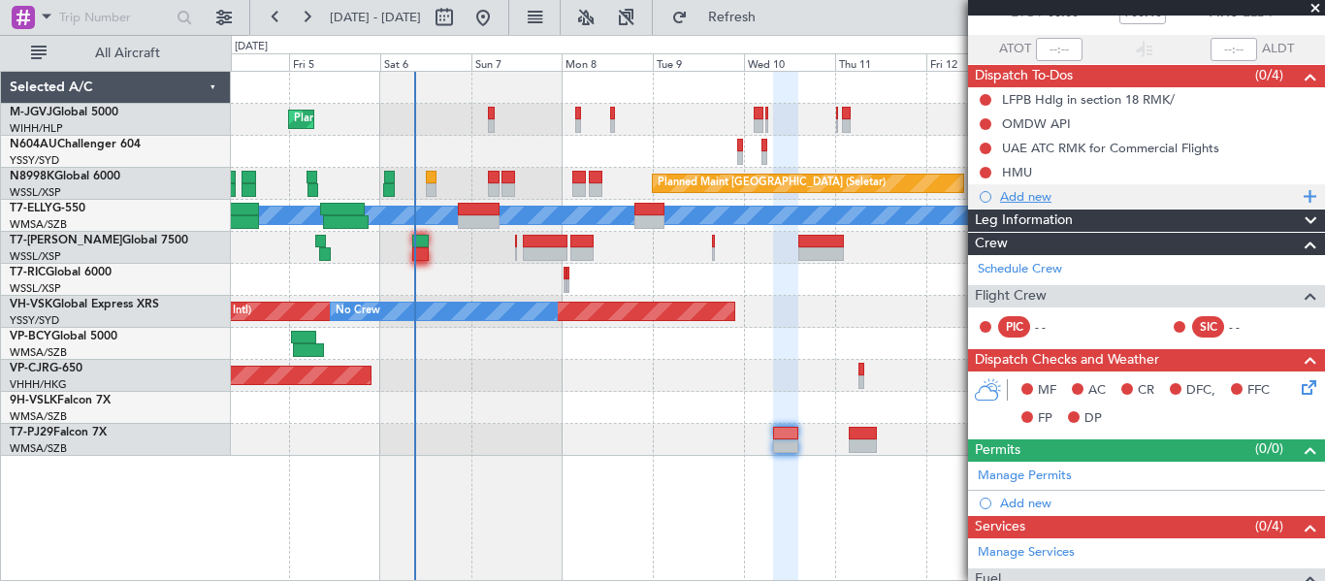
scroll to position [0, 0]
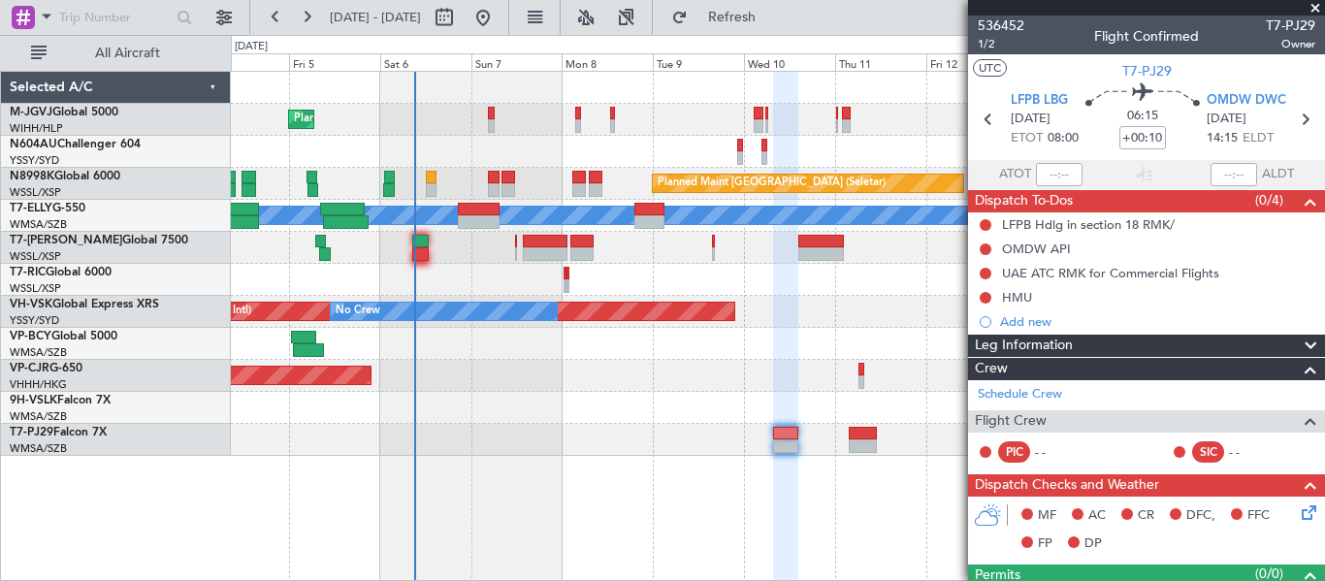
click at [215, 518] on div "Selected A/C M-JGVJ Global 5000 WIHH/HLP Jakarta (Halim Intl) N604AU Challenger…" at bounding box center [116, 326] width 230 height 510
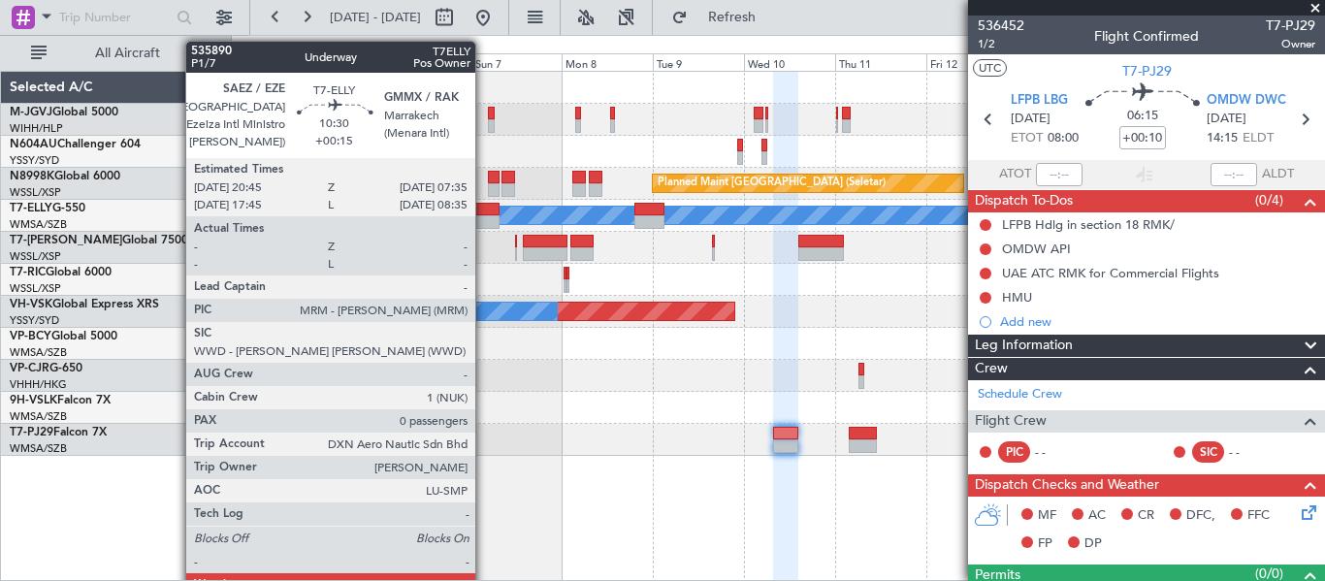
click at [484, 216] on div at bounding box center [479, 222] width 42 height 14
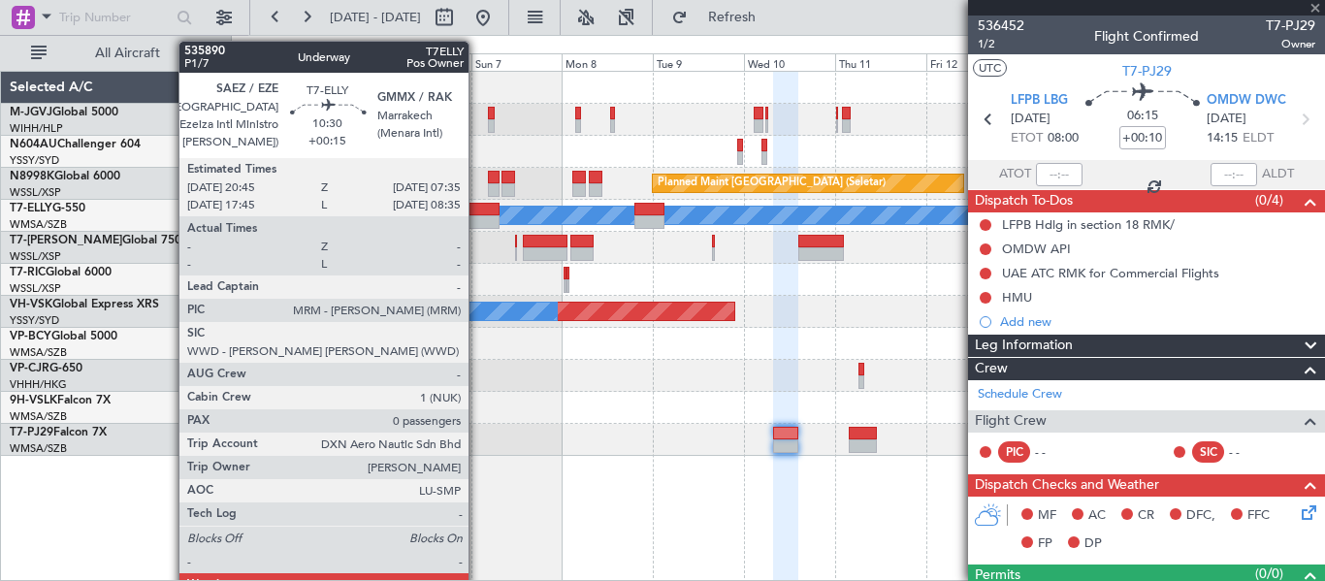
type input "+00:15"
